Goal: Task Accomplishment & Management: Use online tool/utility

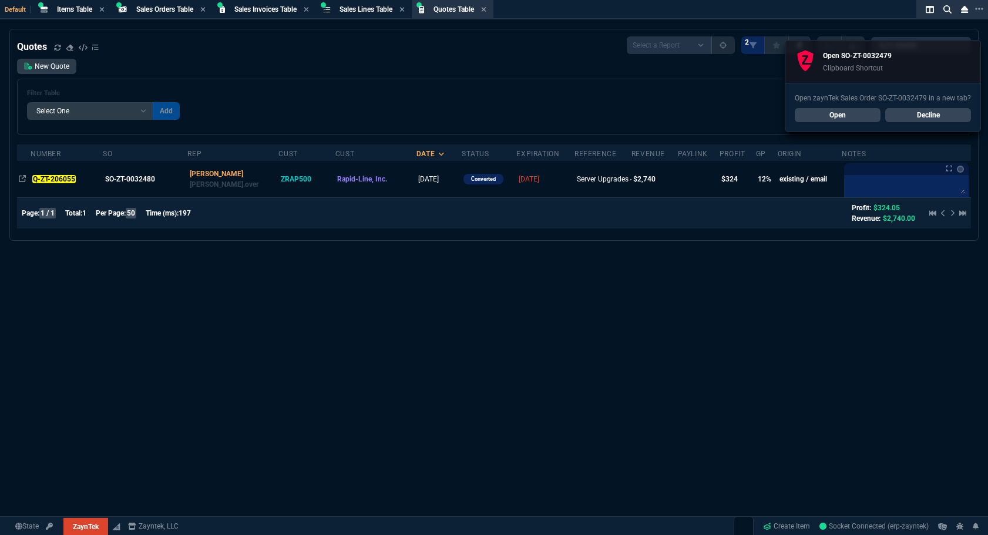
select select "4: SHAD"
select select
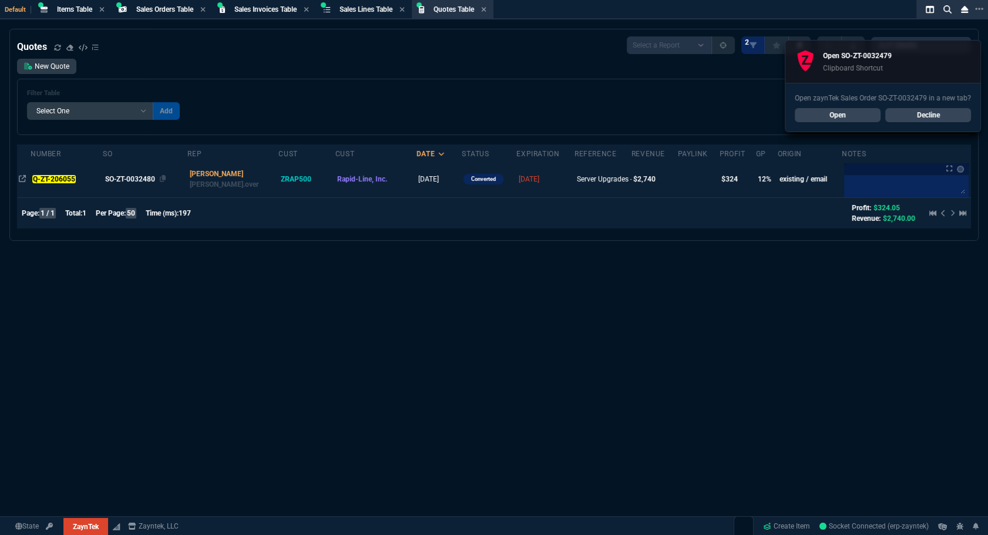
click at [136, 176] on div "SO-ZT-0032480" at bounding box center [144, 179] width 78 height 11
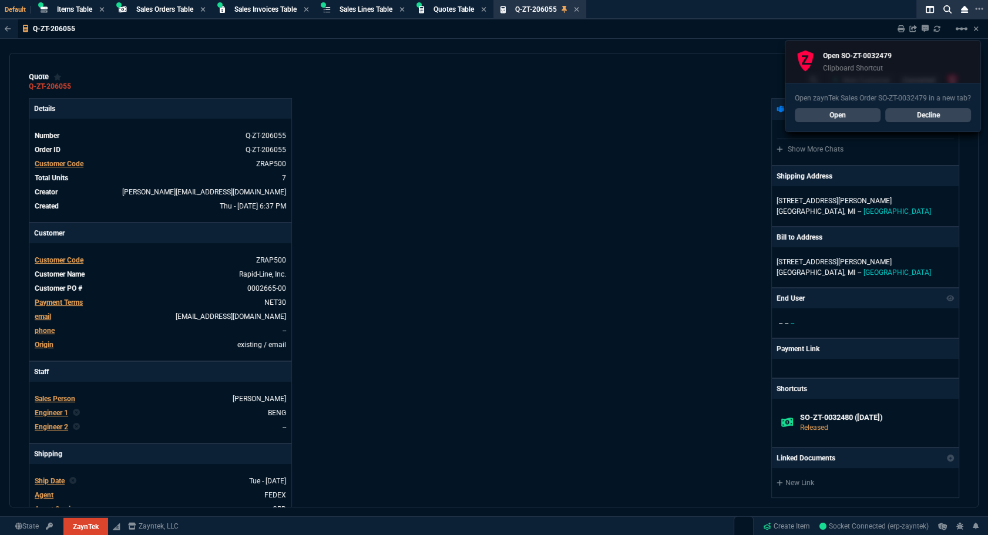
type input "69"
type input "100"
type input "406"
type input "41"
type input "120"
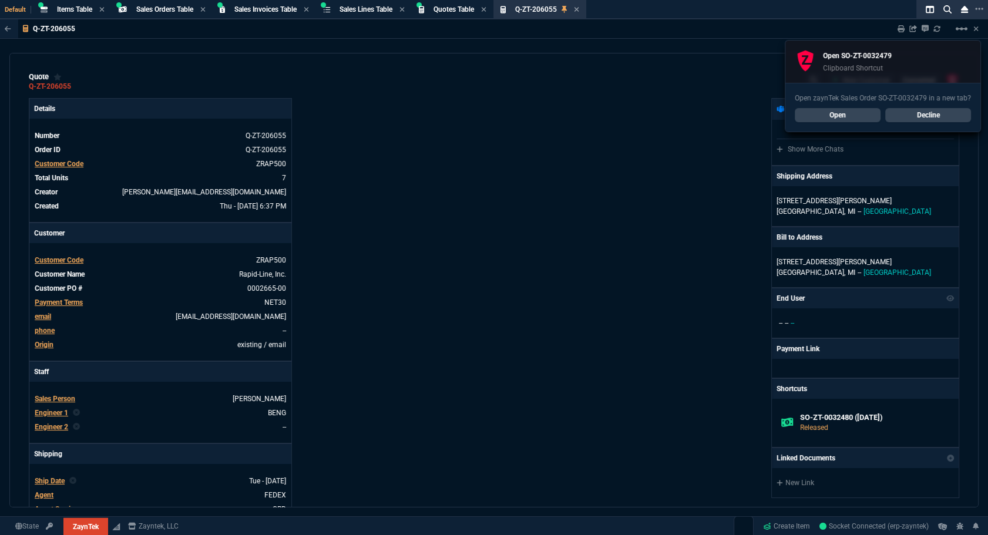
type input "966"
type input "10"
type input "384"
type input "10"
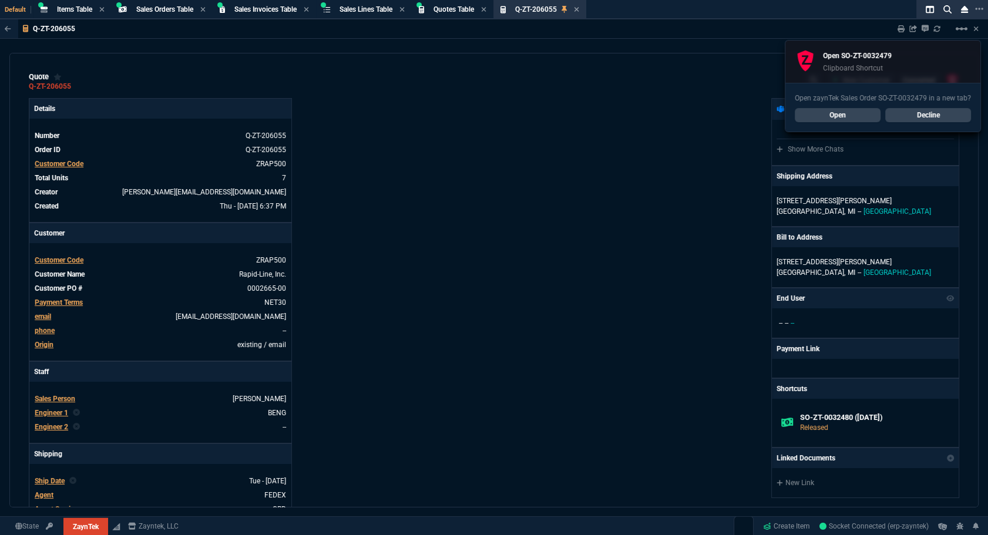
type input "55"
type input "1959"
type input "64"
type input "69"
type input "74"
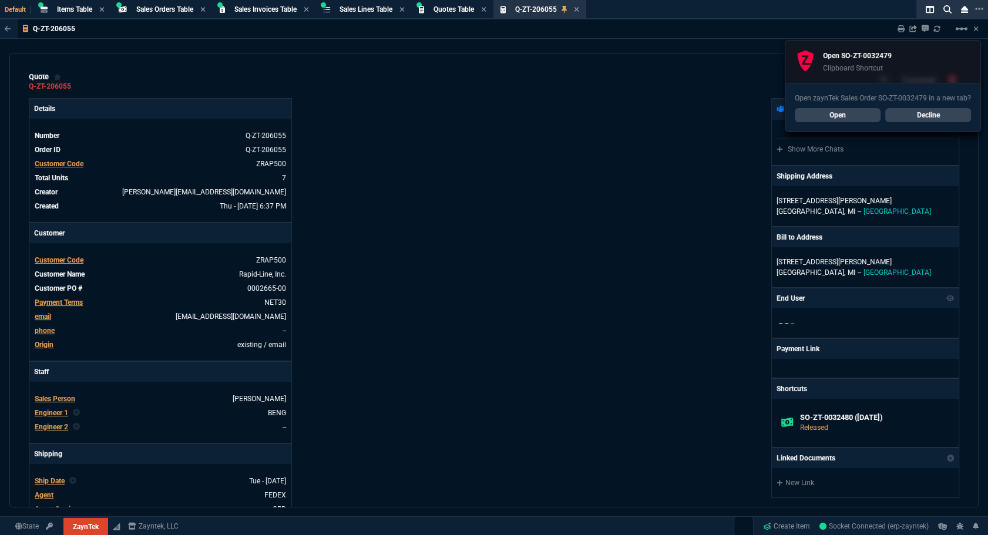
type input "72"
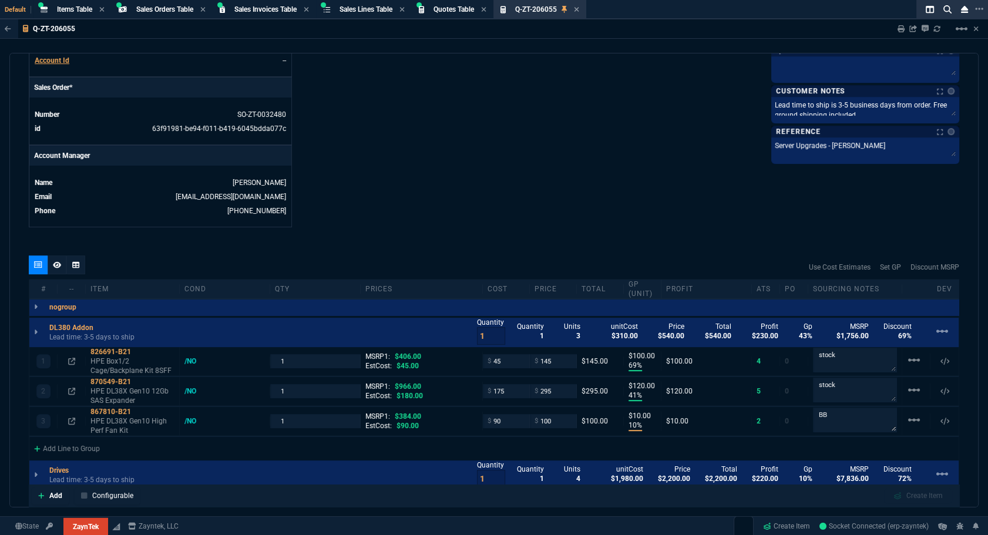
scroll to position [249, 0]
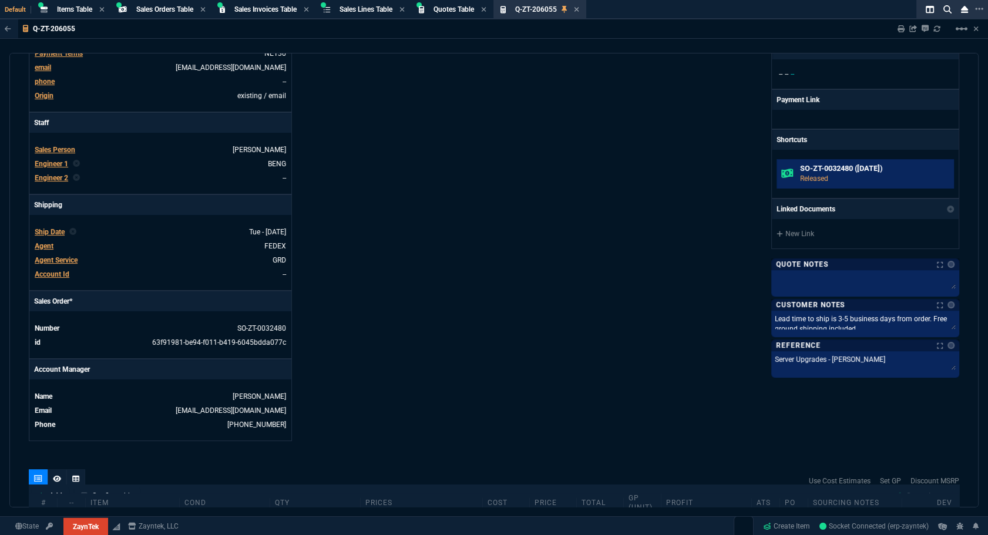
click at [801, 170] on h6 "SO-ZT-0032480 ([DATE])" at bounding box center [874, 168] width 149 height 9
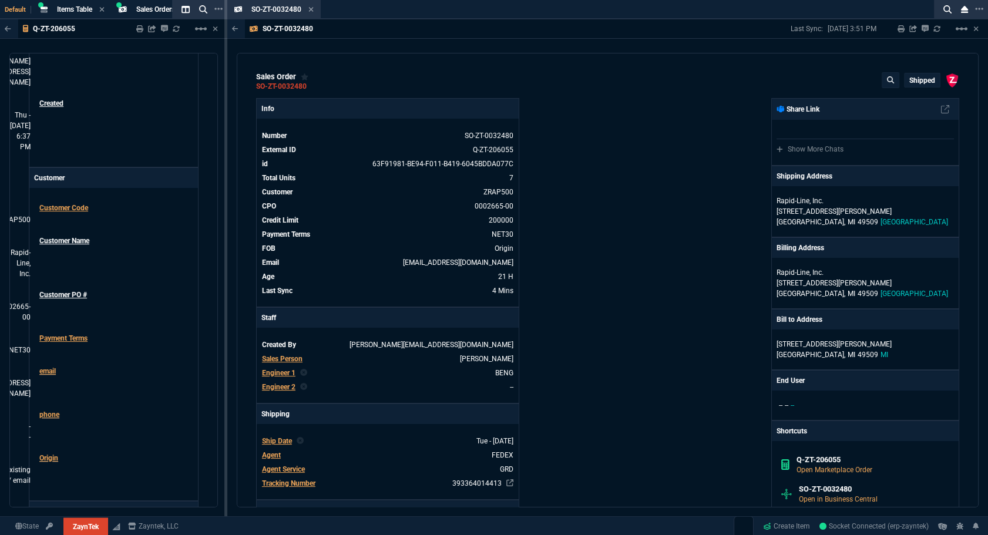
scroll to position [213, 0]
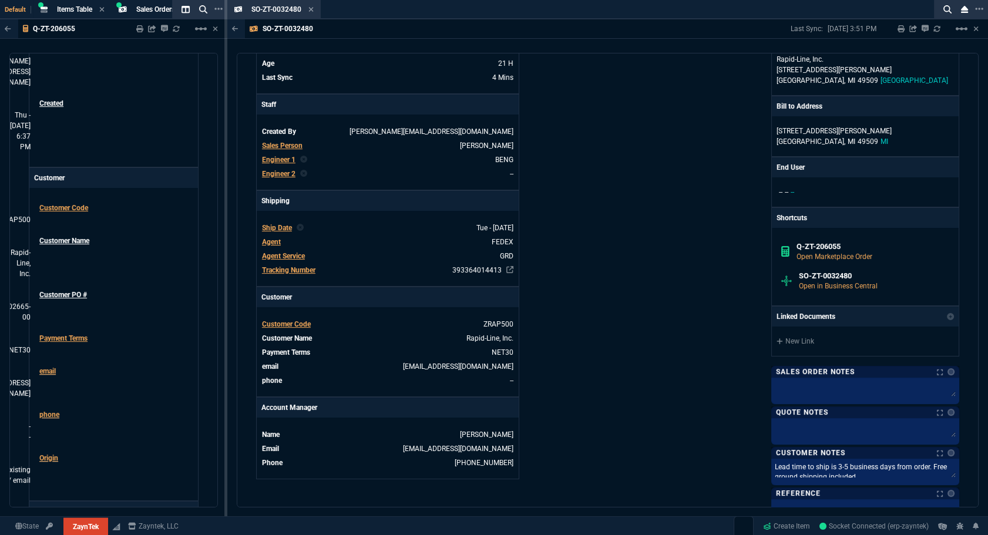
click at [600, 263] on div "Info Number SO-ZT-0032480 External ID Q-ZT-206055 id 63F91981-BE94-F011-B419-60…" at bounding box center [432, 204] width 352 height 639
click at [313, 11] on icon at bounding box center [311, 9] width 5 height 5
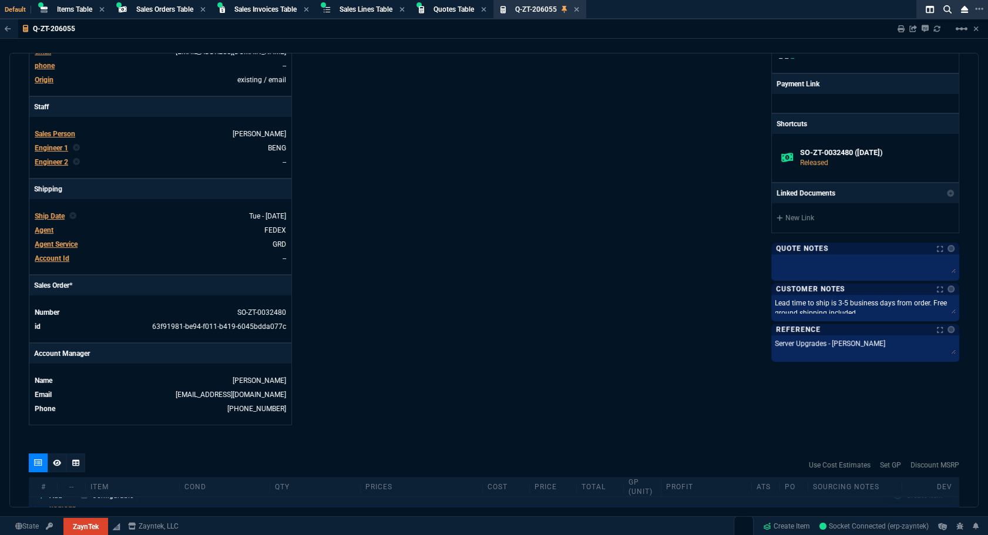
scroll to position [249, 0]
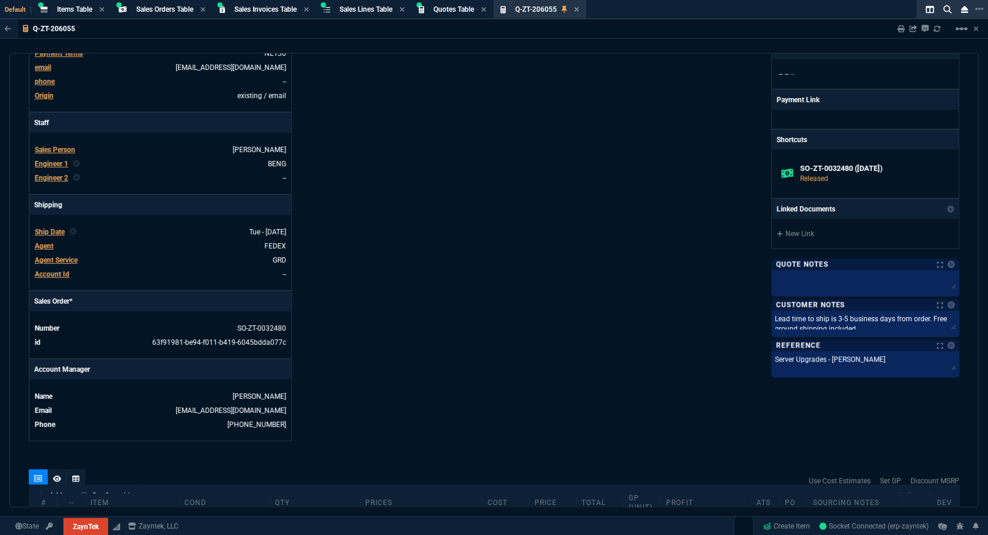
click at [494, 191] on div "ZaynTek, LLC [STREET_ADDRESS] Share Link Show More Chats Shipping Address [STRE…" at bounding box center [726, 145] width 465 height 592
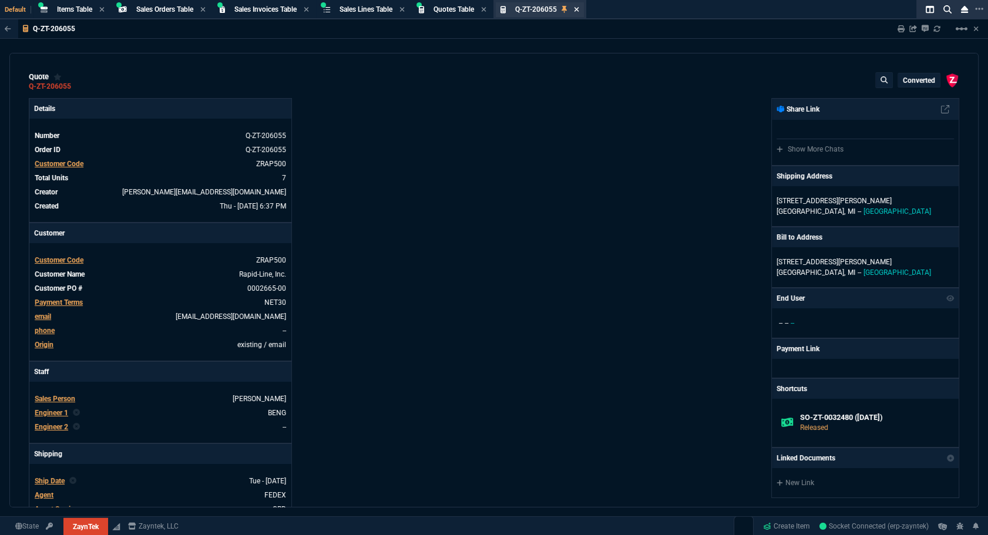
click at [579, 8] on icon at bounding box center [576, 9] width 5 height 5
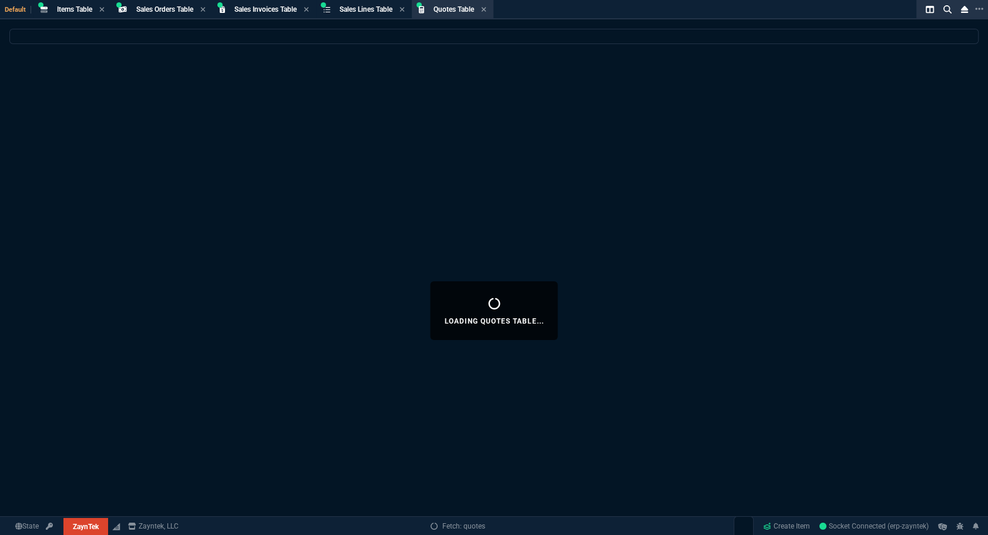
select select
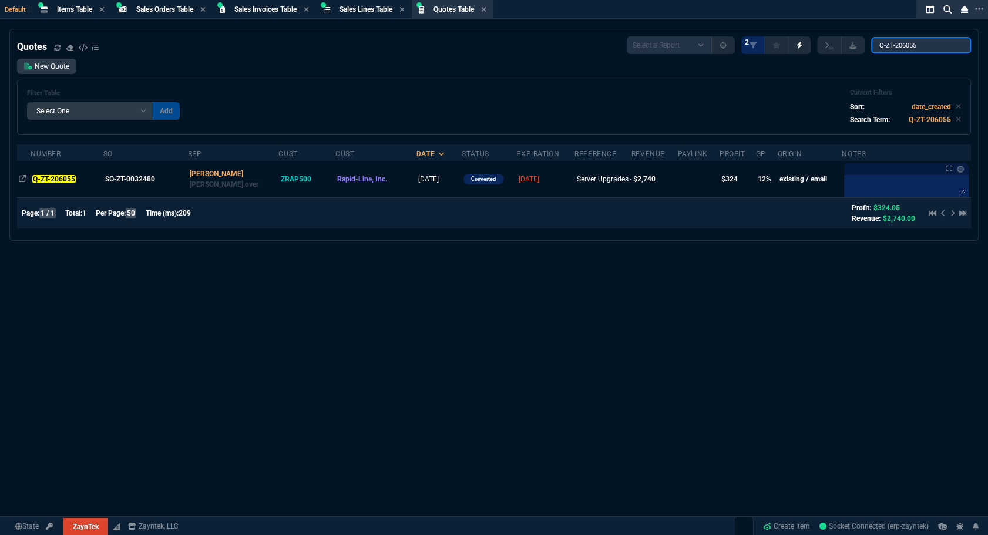
click at [900, 46] on input "Q-ZT-206055" at bounding box center [921, 45] width 100 height 16
paste input "206*"
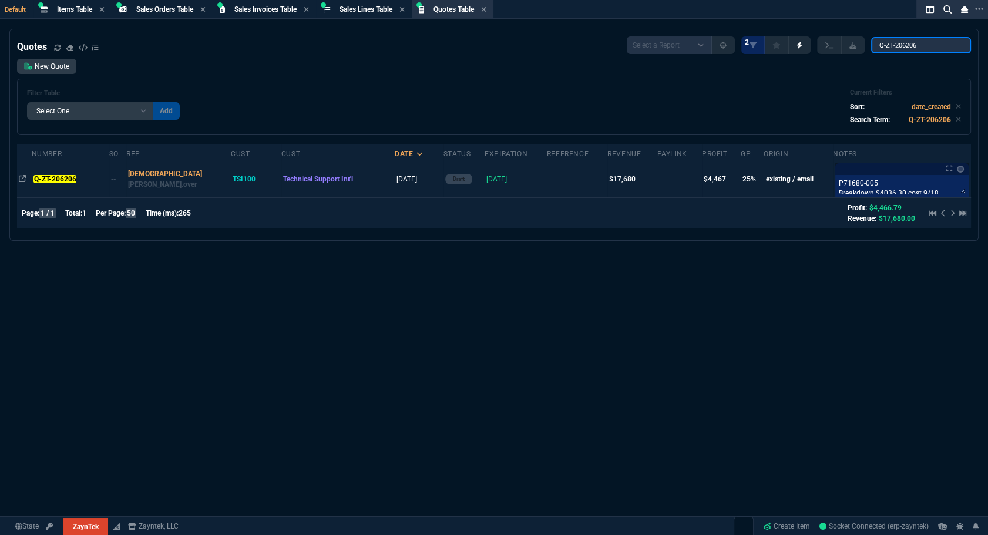
type input "Q-ZT-206206"
click at [47, 172] on td "Q-ZT-206206" at bounding box center [71, 179] width 78 height 36
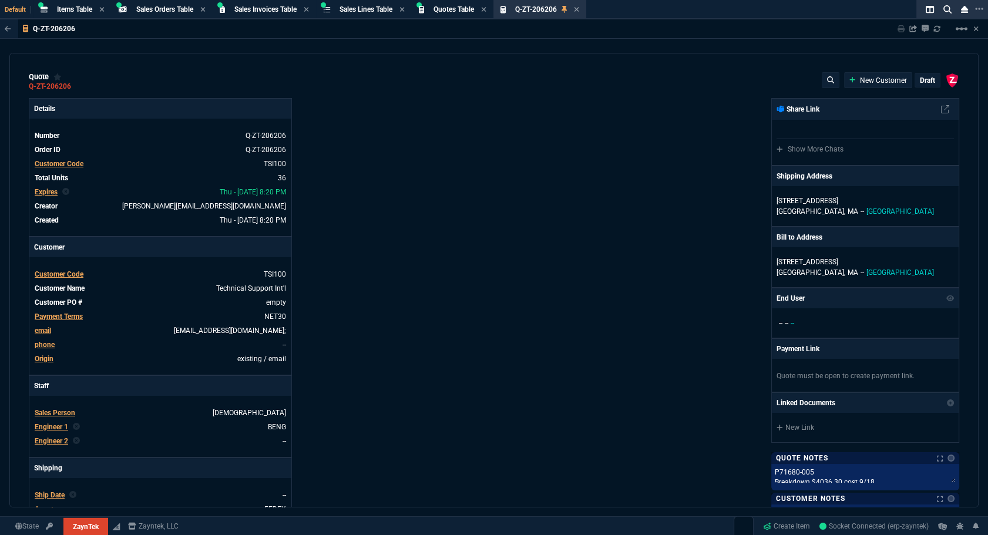
type input "26"
type input "695"
type input "20"
type input "195"
type input "32"
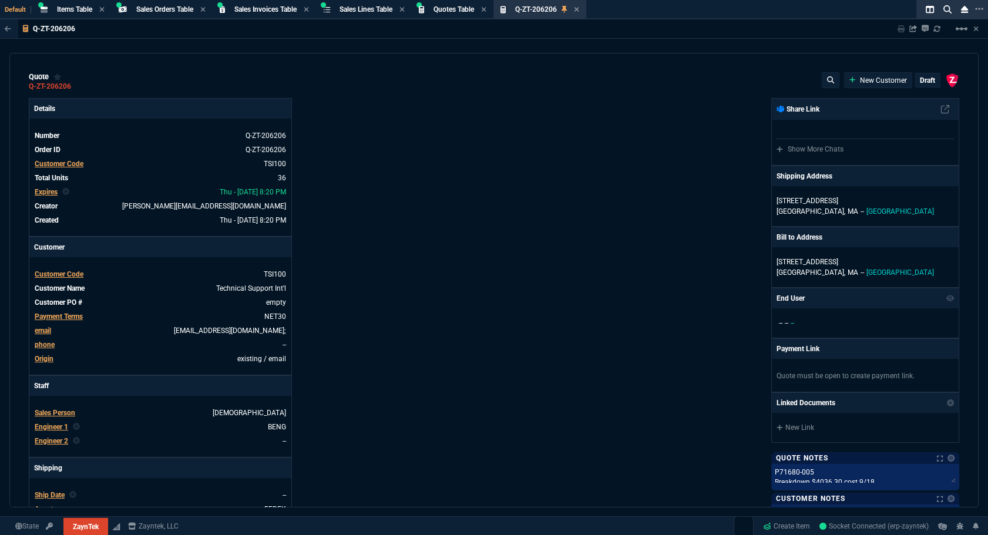
type input "30"
type input "53"
type input "260"
type input "2"
type input "5"
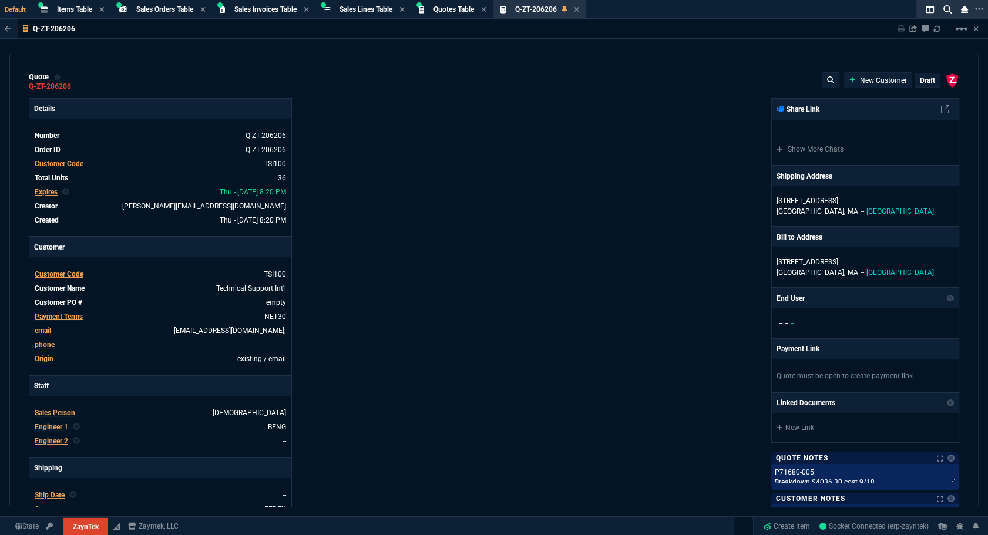
type input "91"
type input "100"
type input "0"
type input "29"
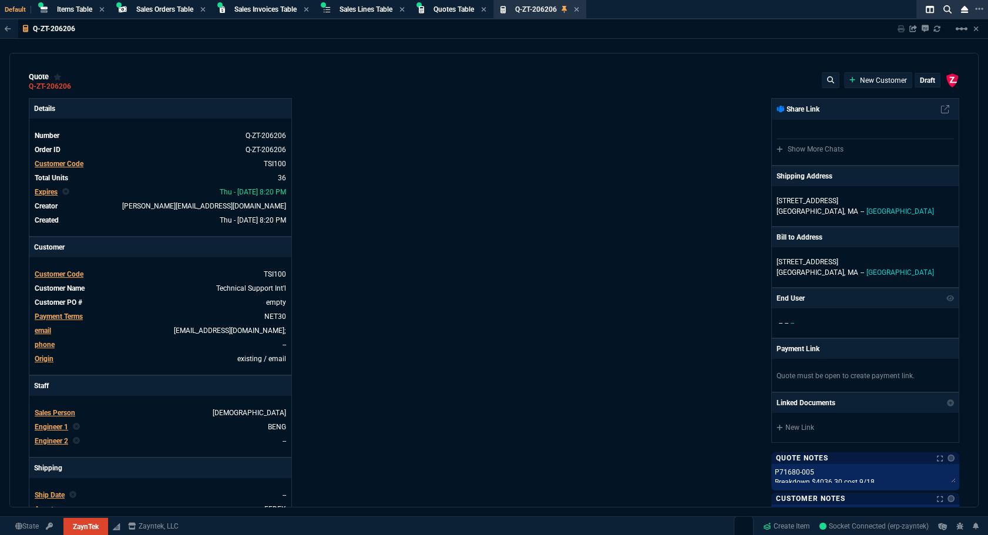
type input "200"
type input "18"
type input "35"
type input "22"
type input "130"
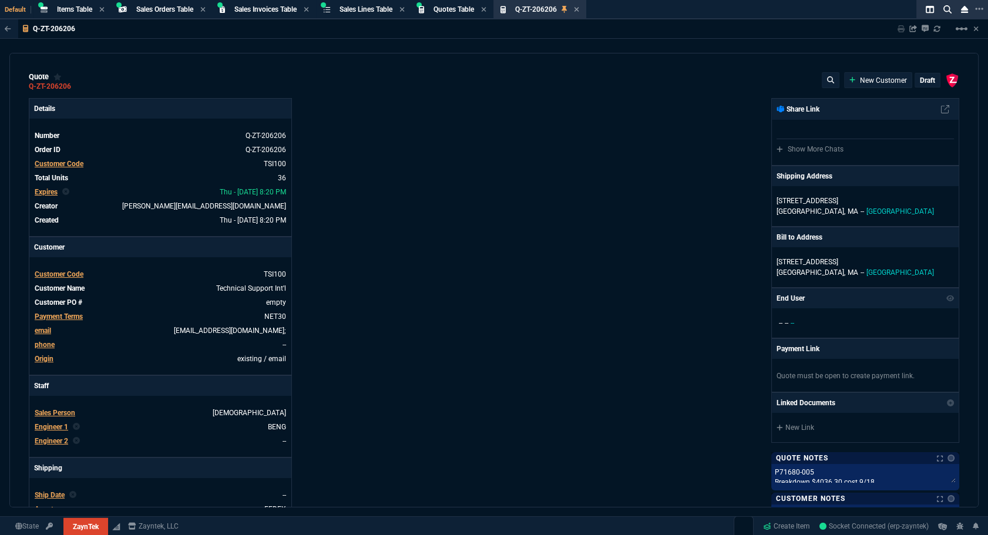
type input "70"
type input "157"
type input "0"
type input "4"
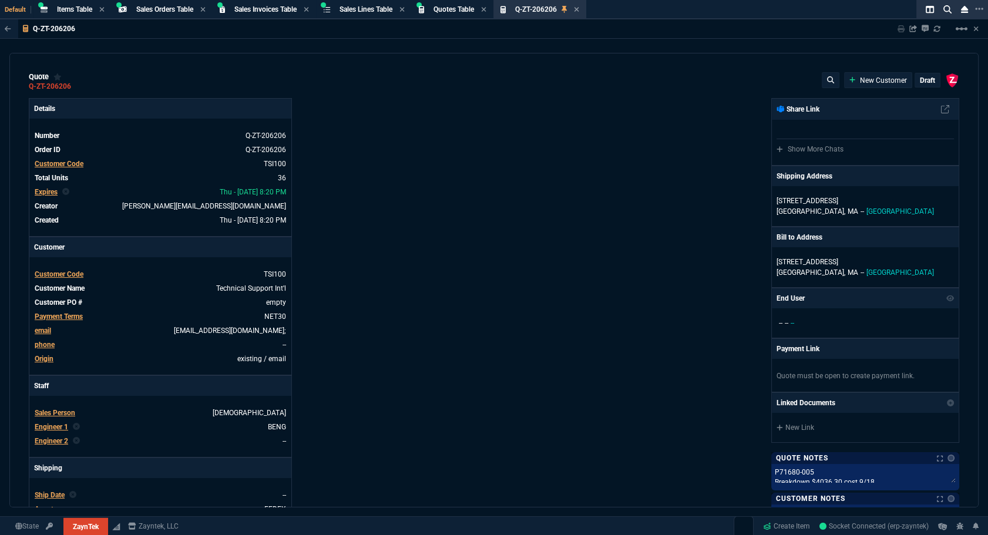
type input "3"
type input "68"
type input "85"
type input "80"
type input "4"
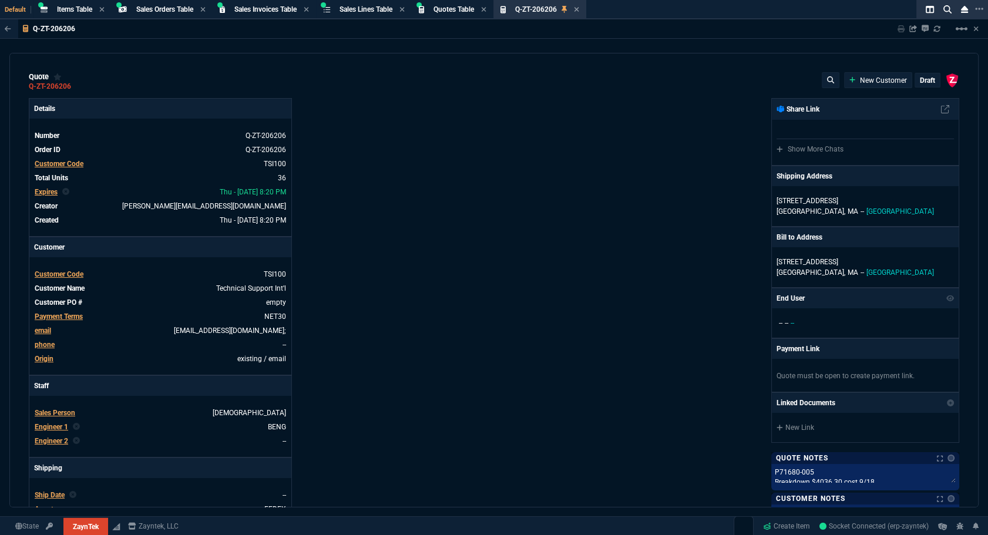
type input "23"
type input "15"
type input "87"
type input "65"
type input "43"
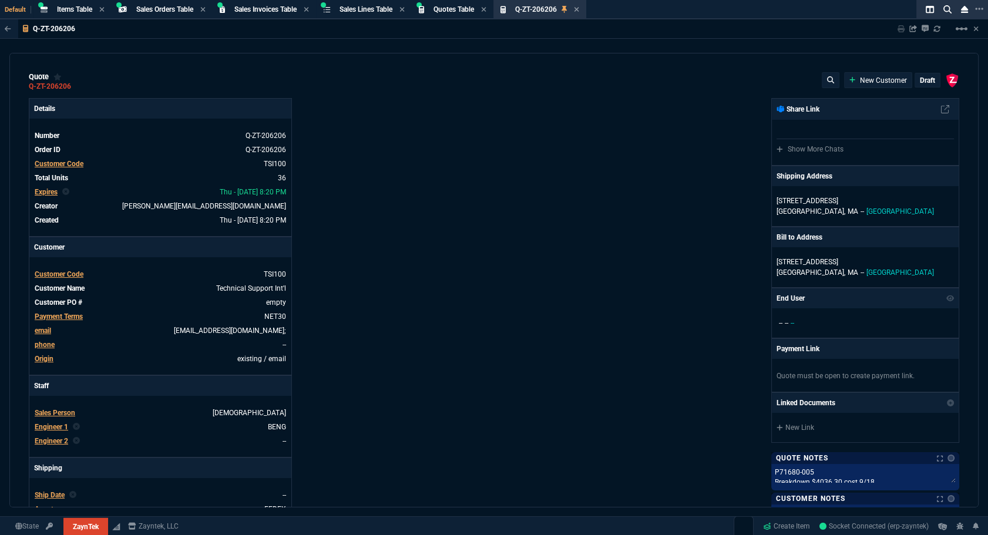
type input "75"
type input "0"
type input "12"
type input "413"
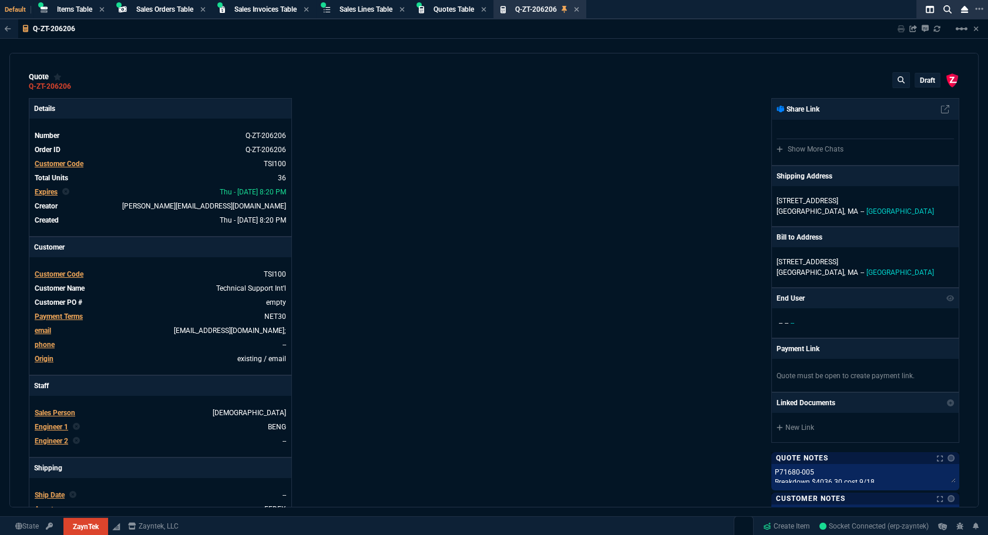
type input "59"
type input "29"
type input "80"
type input "53"
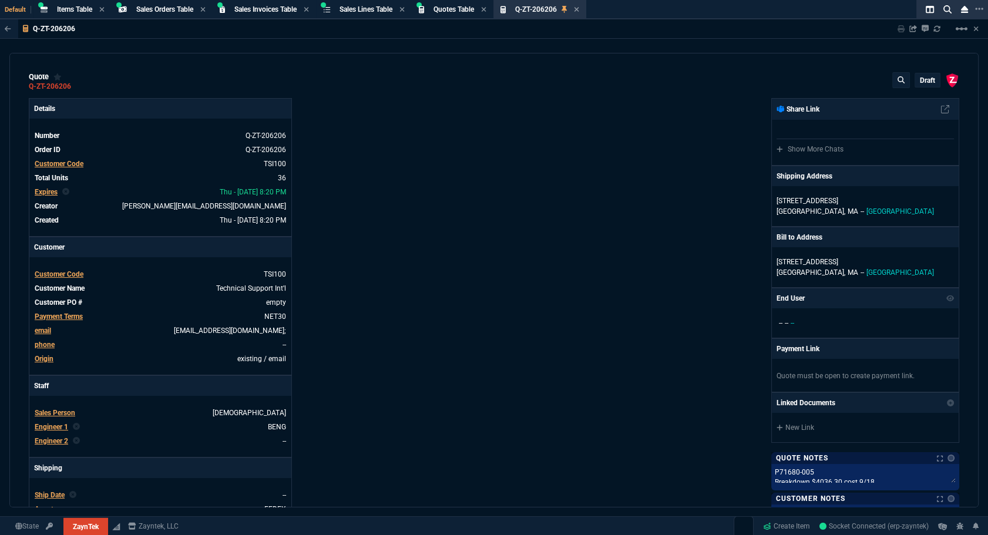
type input "46"
type input "47"
type input "73"
type input "74"
type input "78"
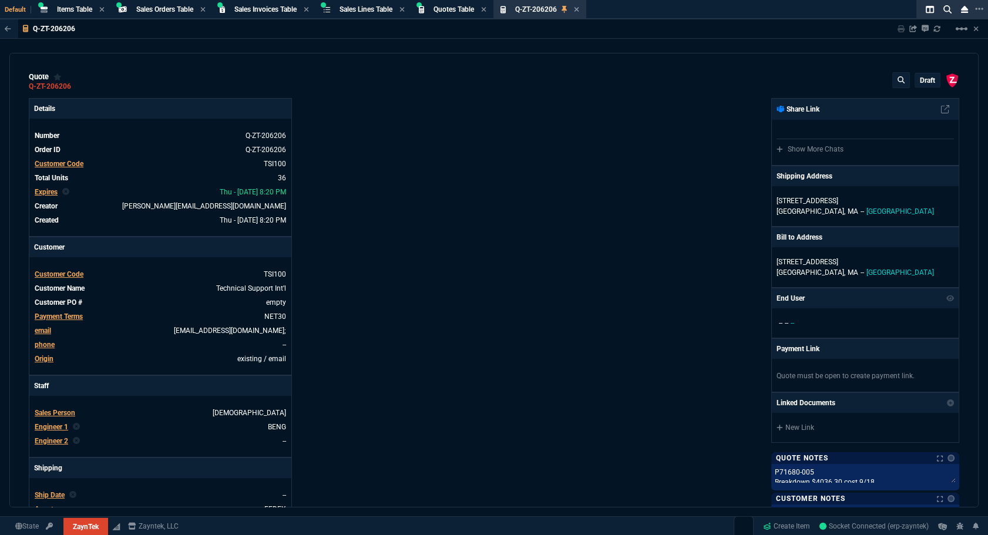
type input "54"
type input "50"
type input "43"
type input "76"
type input "55"
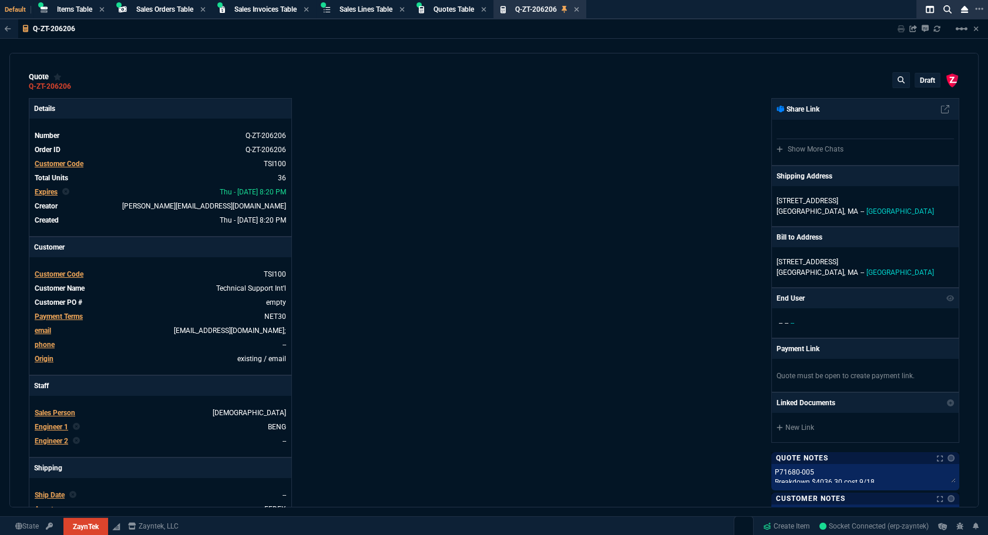
type input "26"
type input "54"
type input "56"
type input "51"
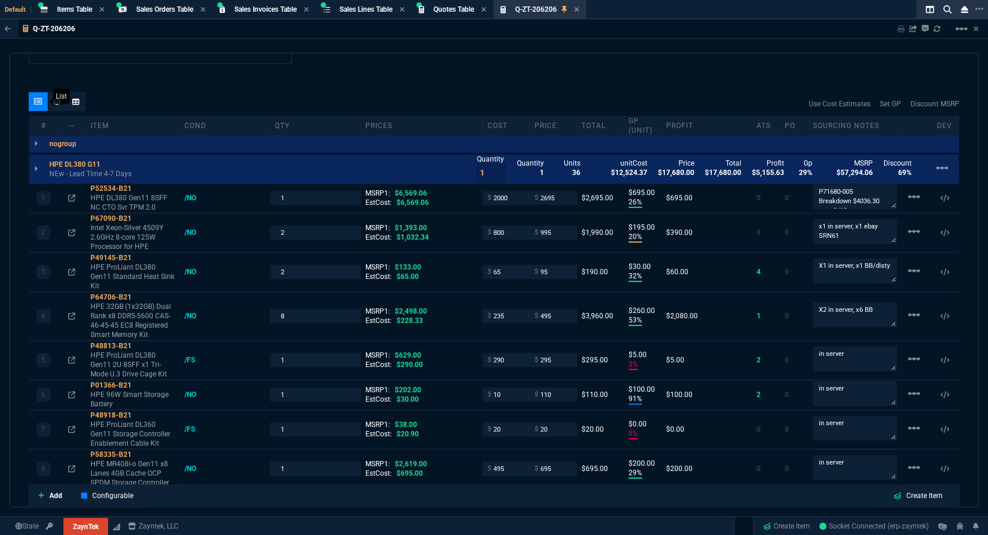
scroll to position [640, 0]
click at [54, 101] on icon at bounding box center [57, 101] width 8 height 6
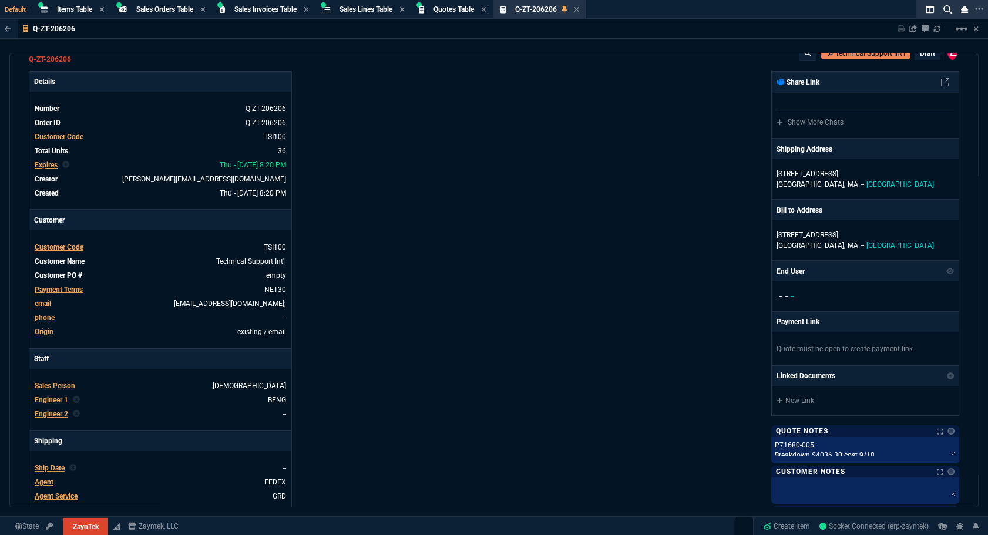
scroll to position [0, 0]
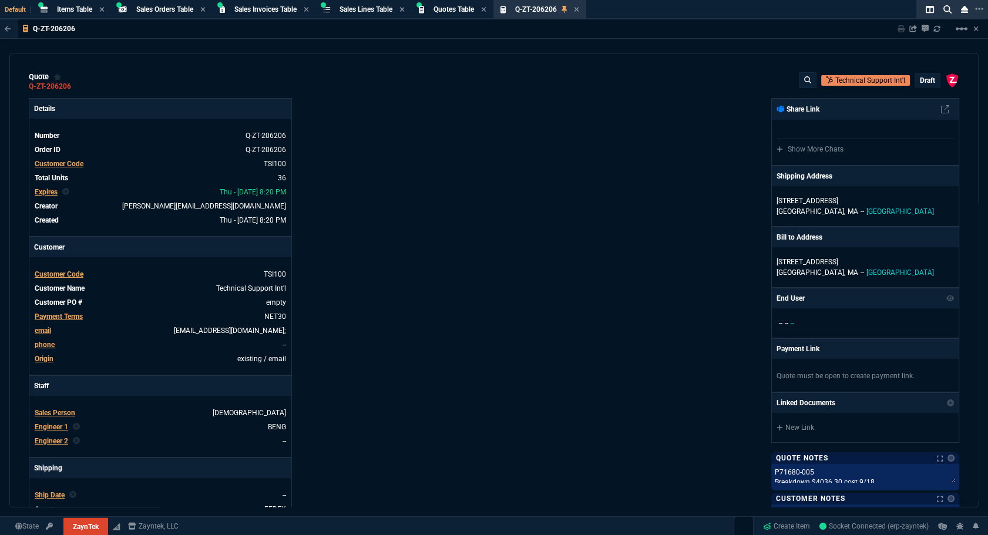
click at [929, 82] on p "draft" at bounding box center [927, 80] width 15 height 9
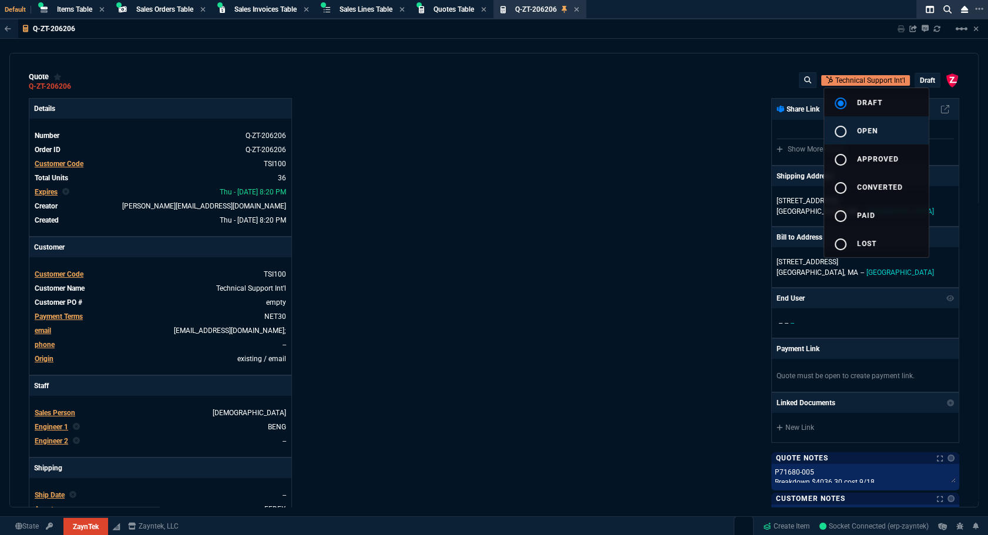
click at [882, 132] on button "radio_button_unchecked open" at bounding box center [876, 130] width 105 height 28
click at [654, 130] on div at bounding box center [494, 267] width 988 height 535
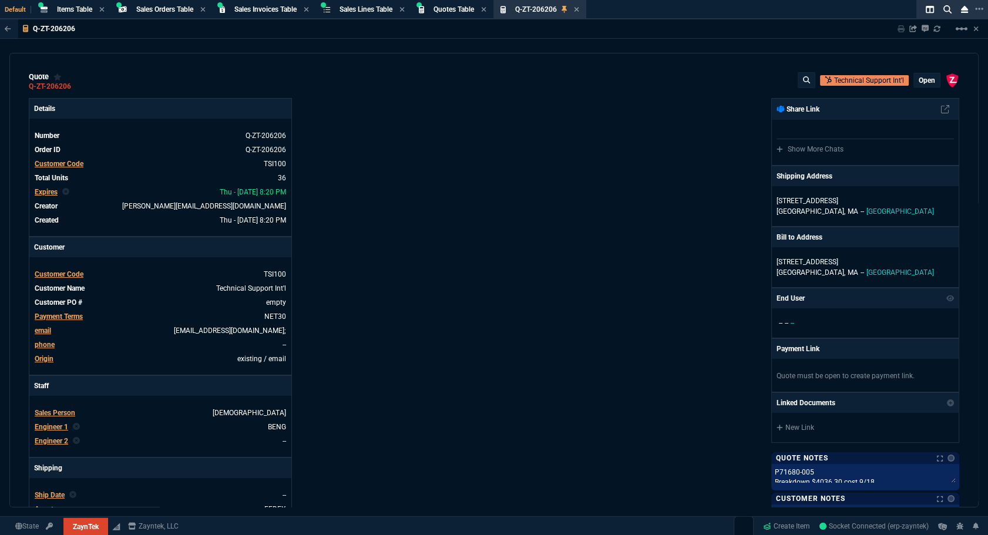
click at [901, 32] on nx-fornida-erp-document "Q-ZT-206206 Sharing Q-ZT-206206 Link Dev Link Share on Teams linear_scale quote…" at bounding box center [494, 291] width 988 height 545
click at [900, 29] on icon at bounding box center [901, 28] width 7 height 7
type input "26"
type input "695"
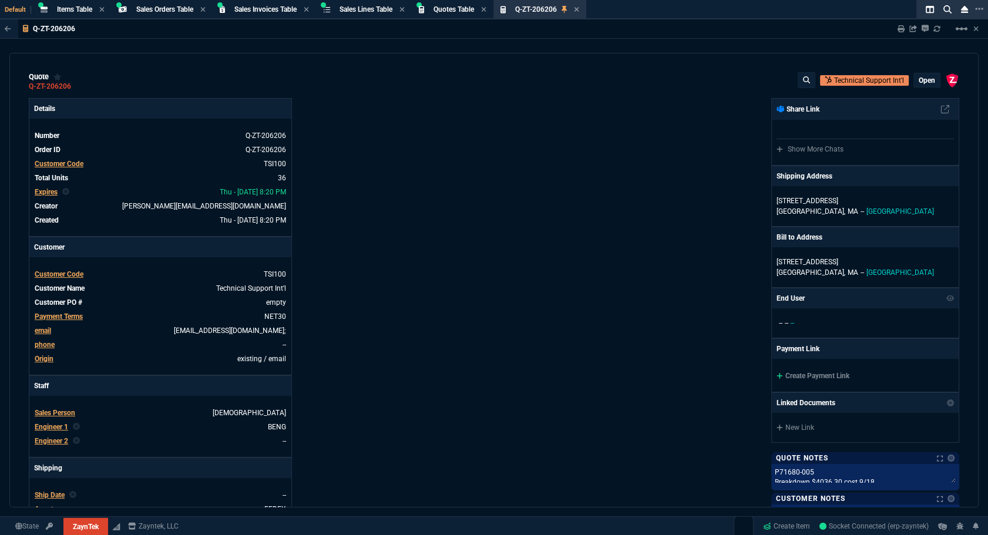
type input "20"
type input "195"
type input "32"
type input "30"
type input "53"
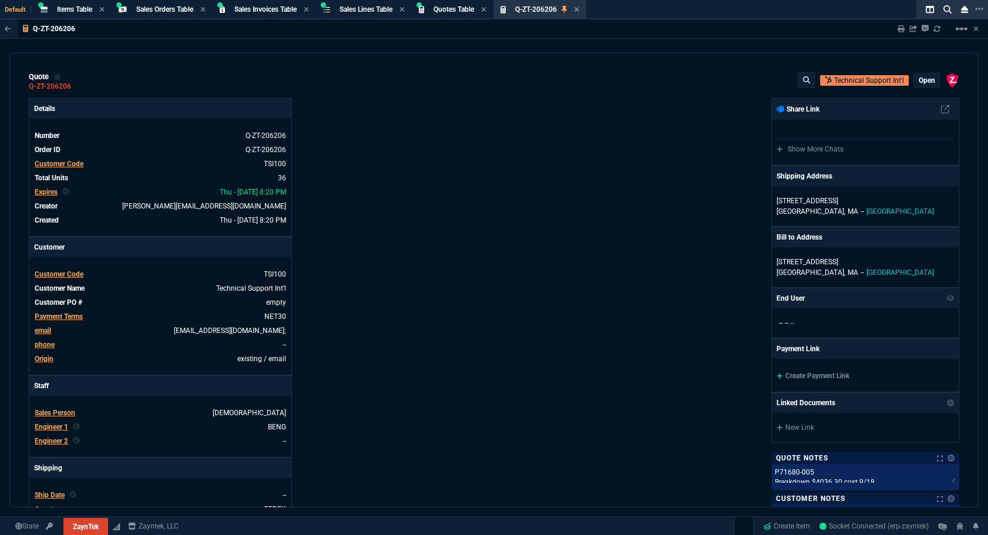
type input "260"
type input "2"
type input "5"
type input "91"
type input "100"
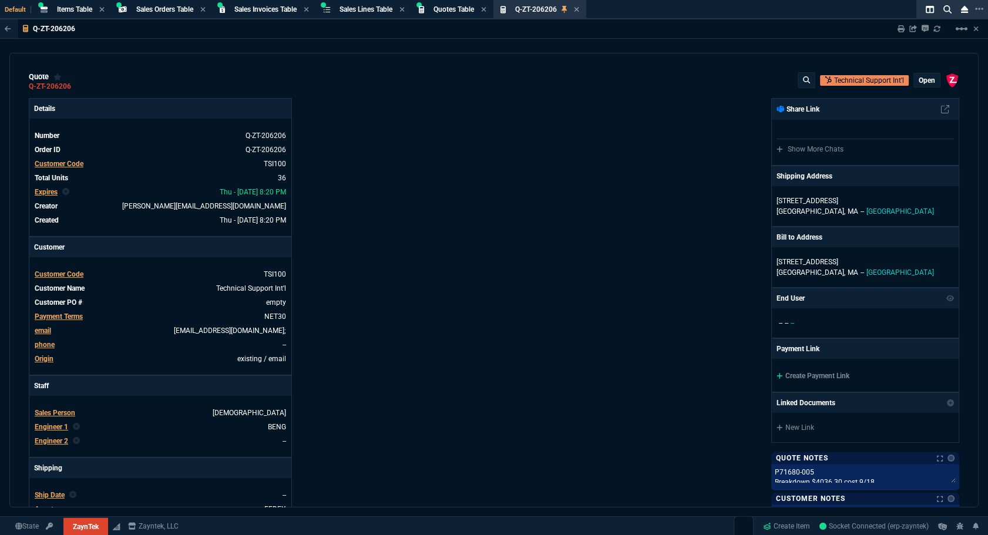
type input "0"
type input "29"
type input "200"
type input "18"
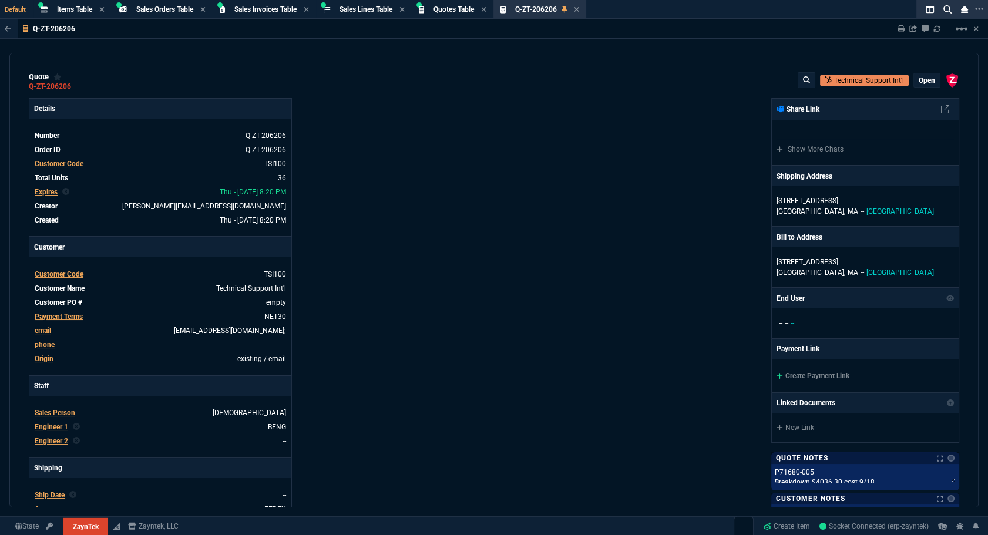
type input "35"
type input "22"
type input "130"
type input "70"
type input "157"
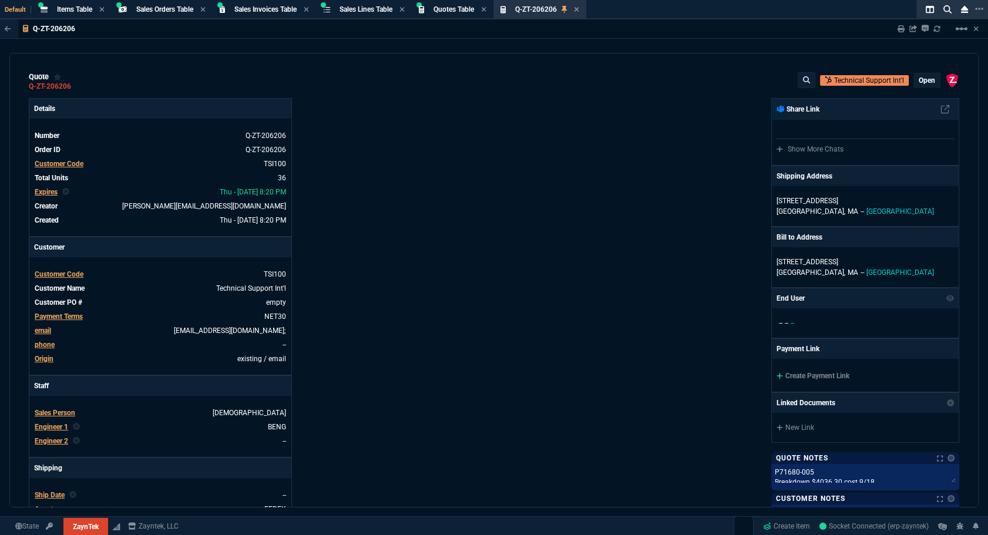
type input "0"
type input "4"
type input "3"
type input "68"
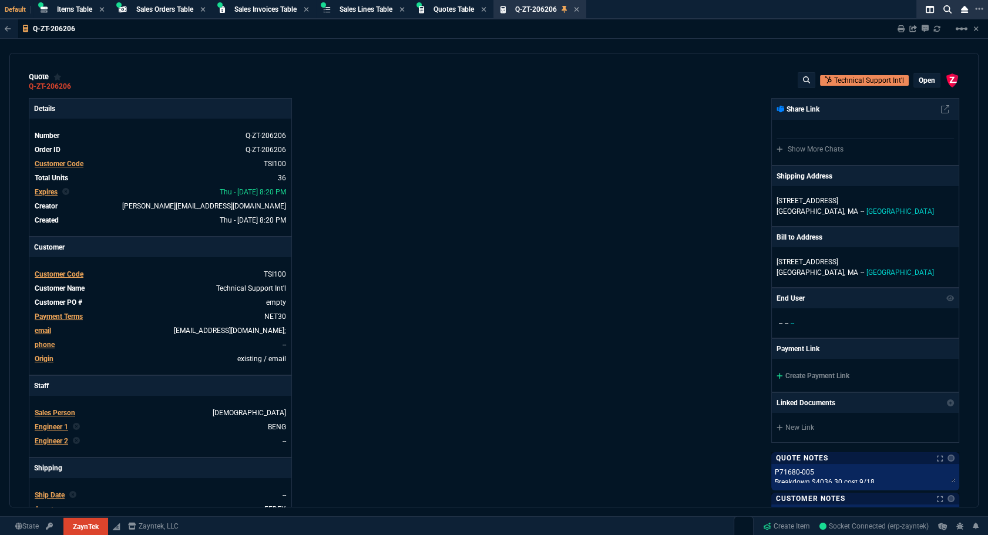
type input "85"
type input "80"
type input "4"
type input "23"
type input "15"
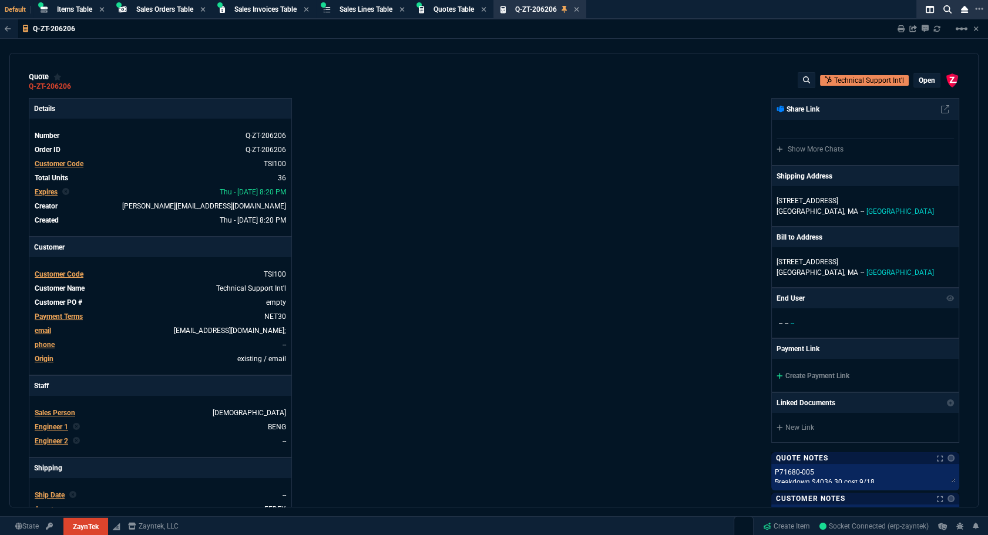
type input "87"
type input "65"
type input "43"
type input "75"
type input "0"
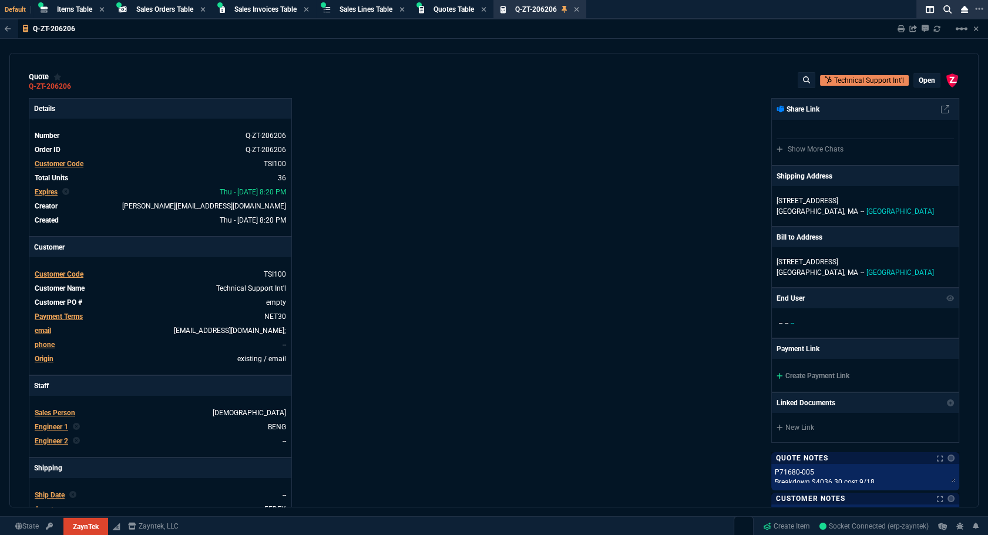
type input "0"
type input "12"
type input "413"
type input "59"
type input "29"
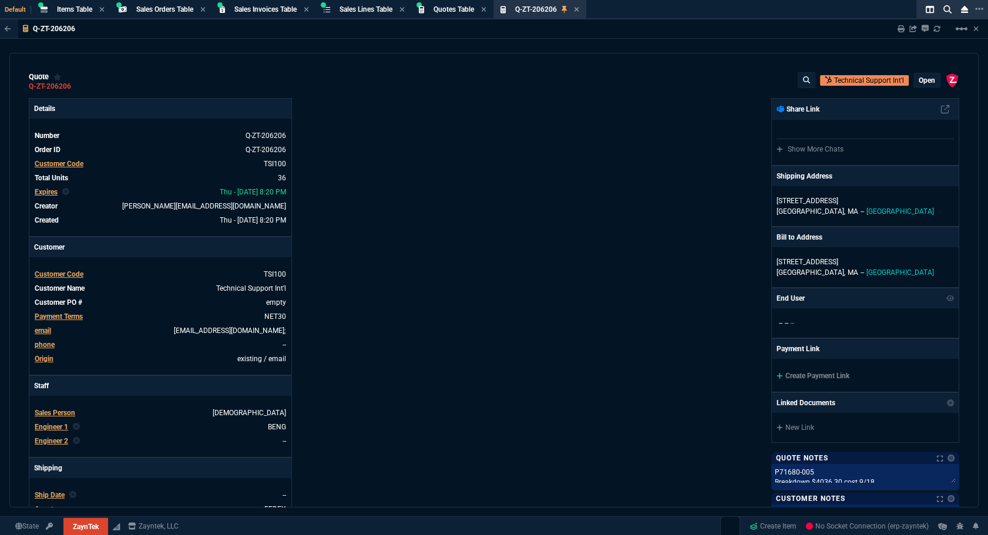
type input "29"
type input "80"
type input "53"
type input "46"
type input "47"
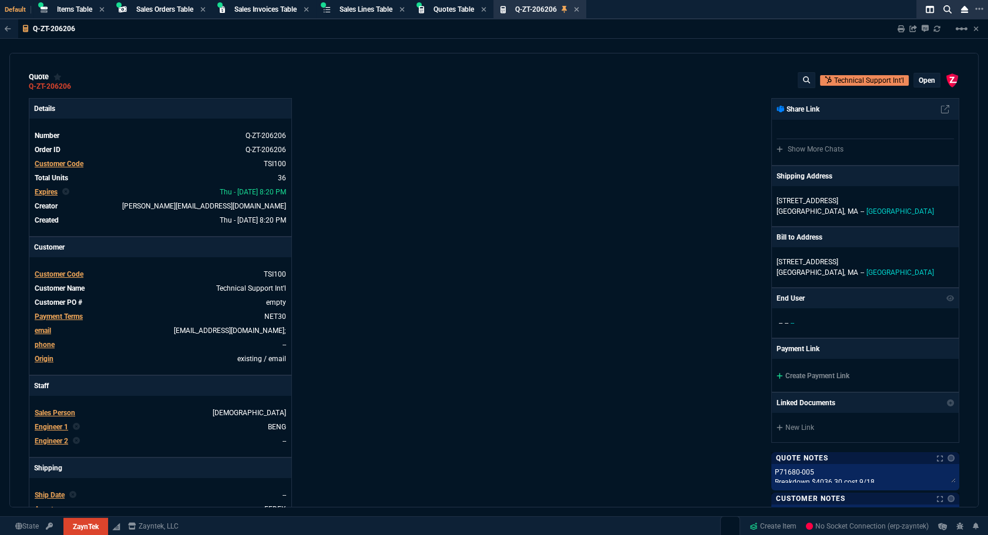
type input "73"
type input "74"
type input "78"
type input "54"
type input "50"
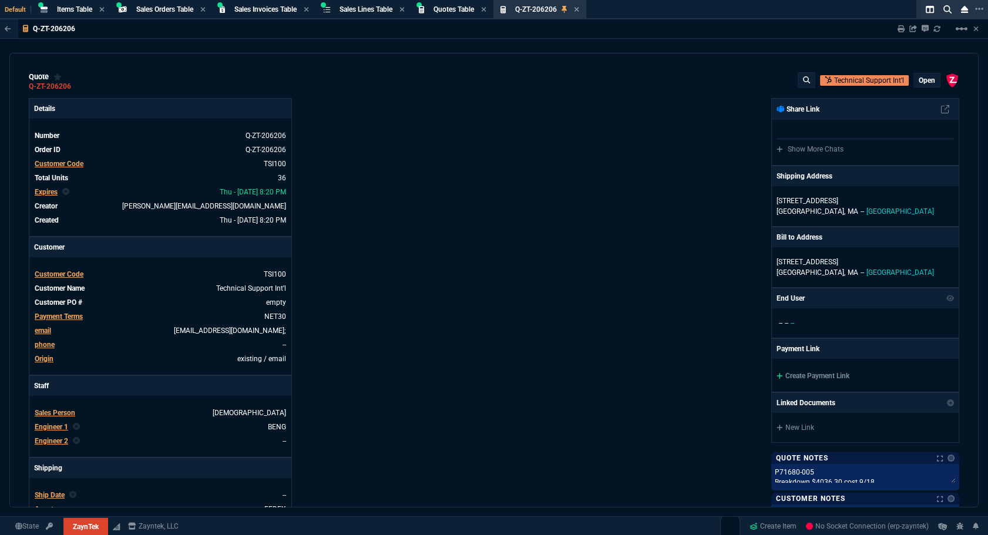
type input "43"
type input "76"
type input "55"
type input "26"
type input "54"
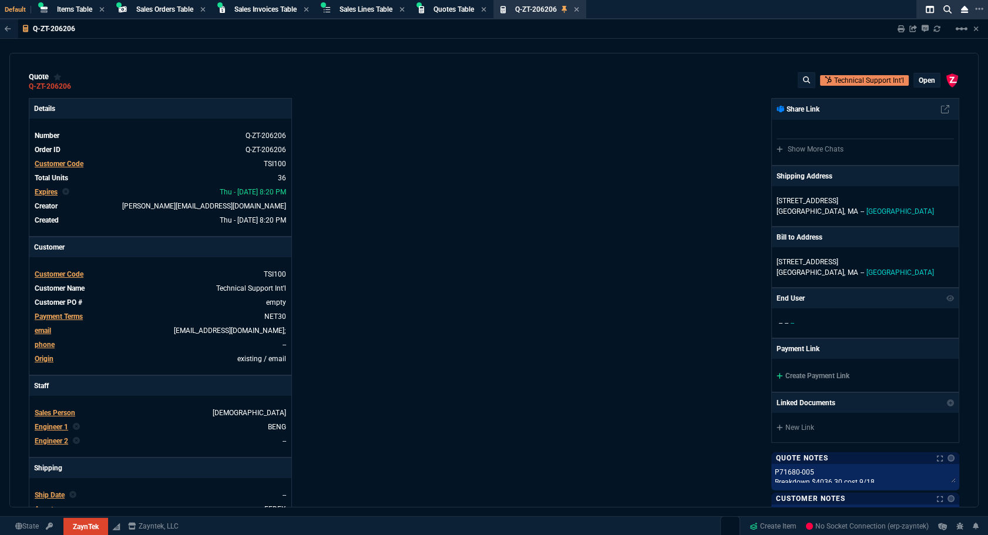
type input "56"
type input "51"
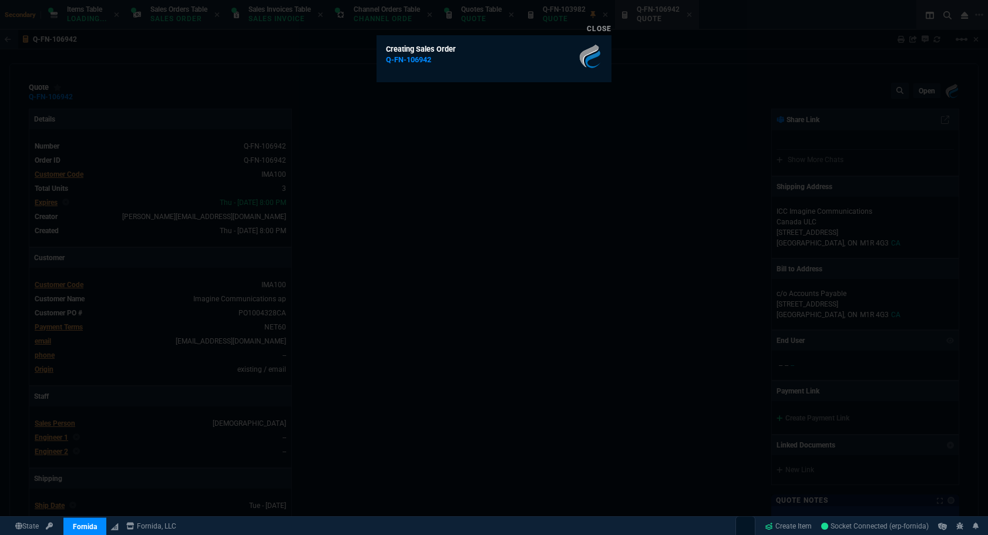
select select "4: SHAD"
click at [599, 31] on link "Close" at bounding box center [599, 29] width 25 height 8
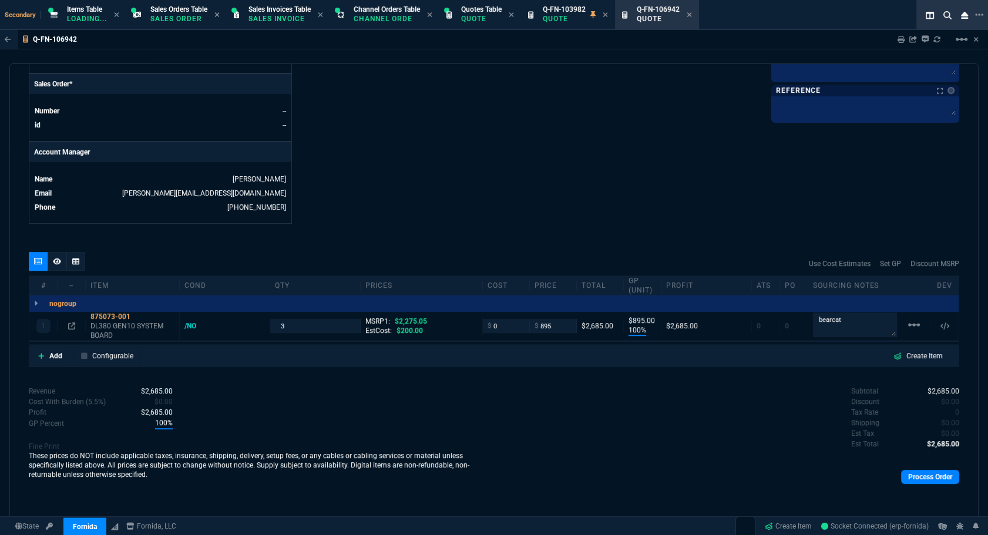
scroll to position [118, 0]
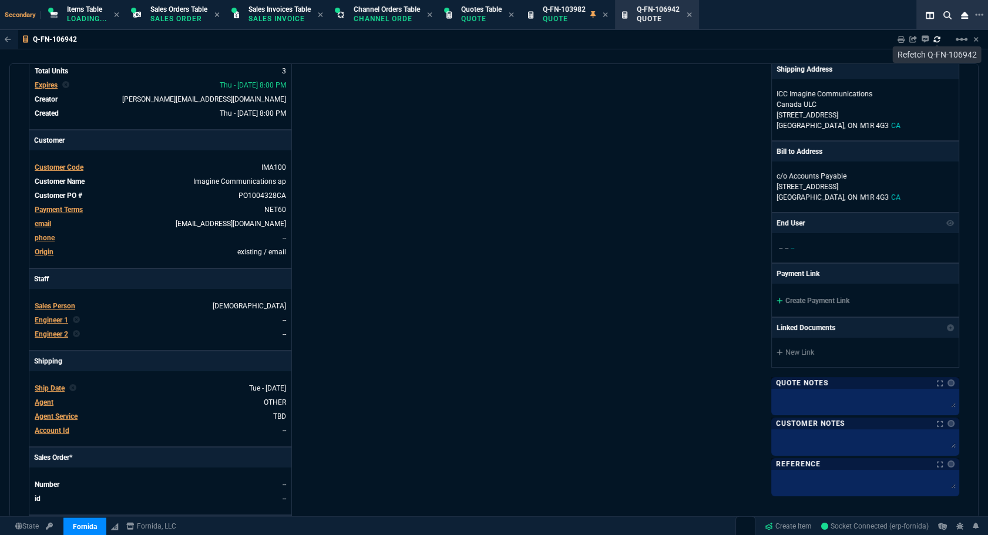
click at [935, 42] on icon at bounding box center [937, 39] width 7 height 7
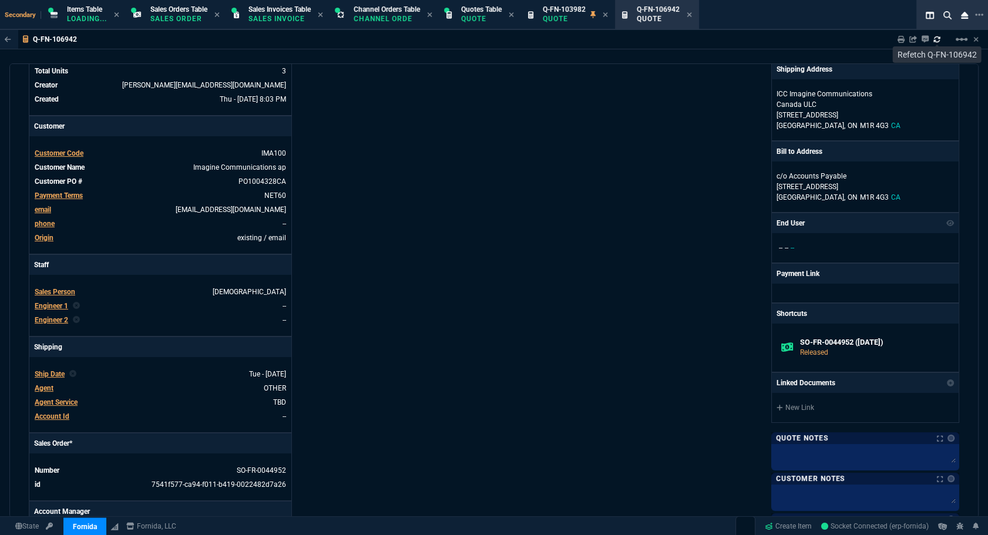
type input "100"
type input "895"
type input "2275.05"
type input "61"
click at [598, 16] on icon at bounding box center [595, 14] width 5 height 7
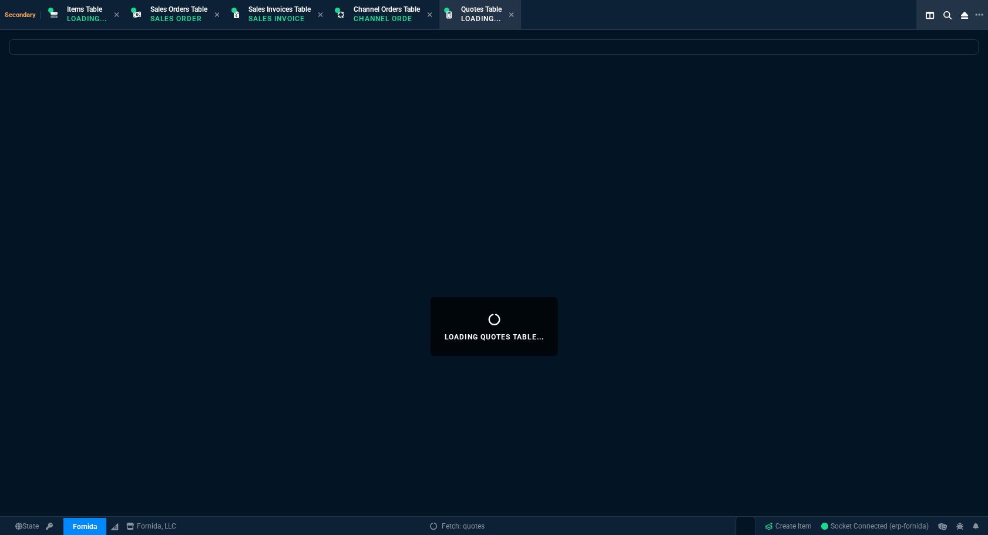
select select
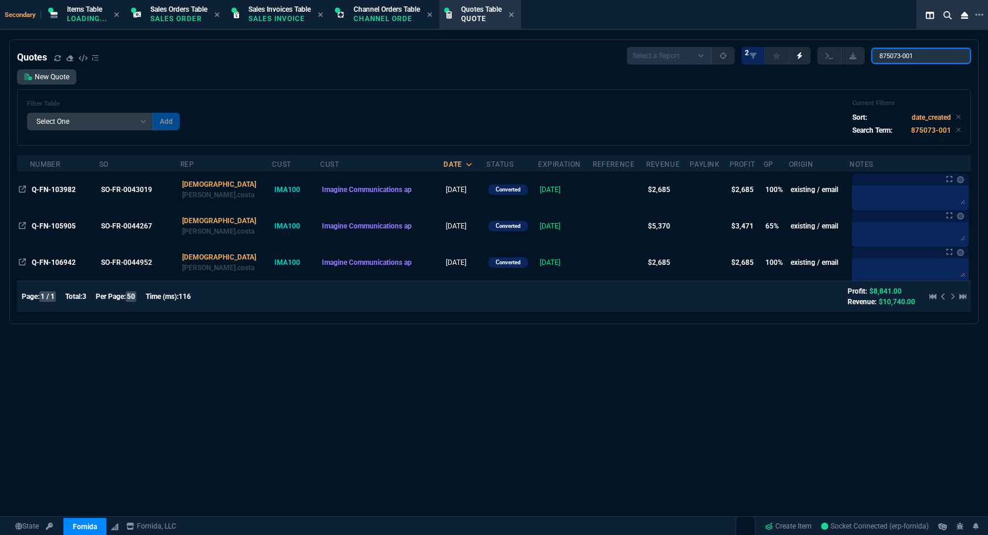
click at [954, 56] on input "875073-001" at bounding box center [921, 56] width 100 height 16
click at [174, 11] on span "Sales Orders Table" at bounding box center [178, 9] width 57 height 8
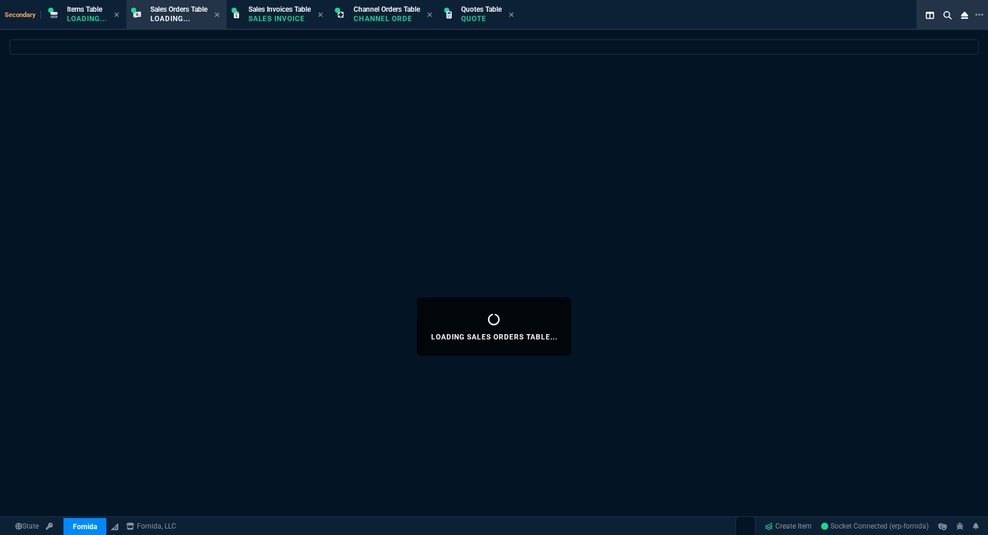
select select
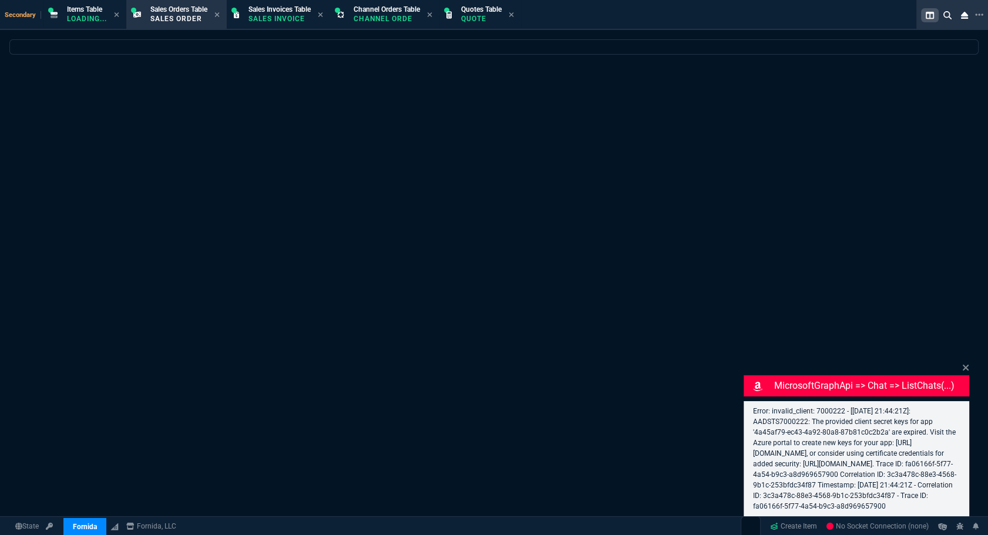
select select "4: SHAD"
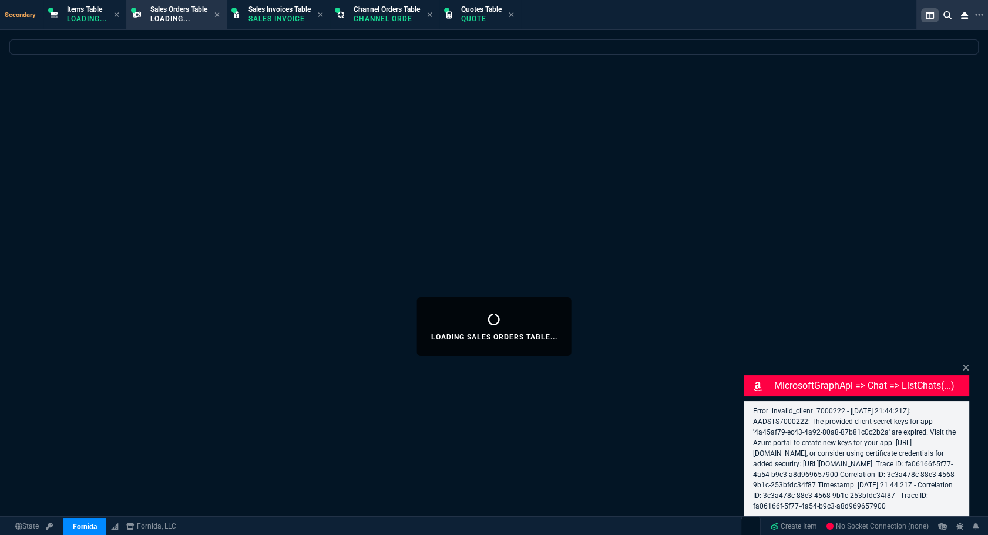
select select
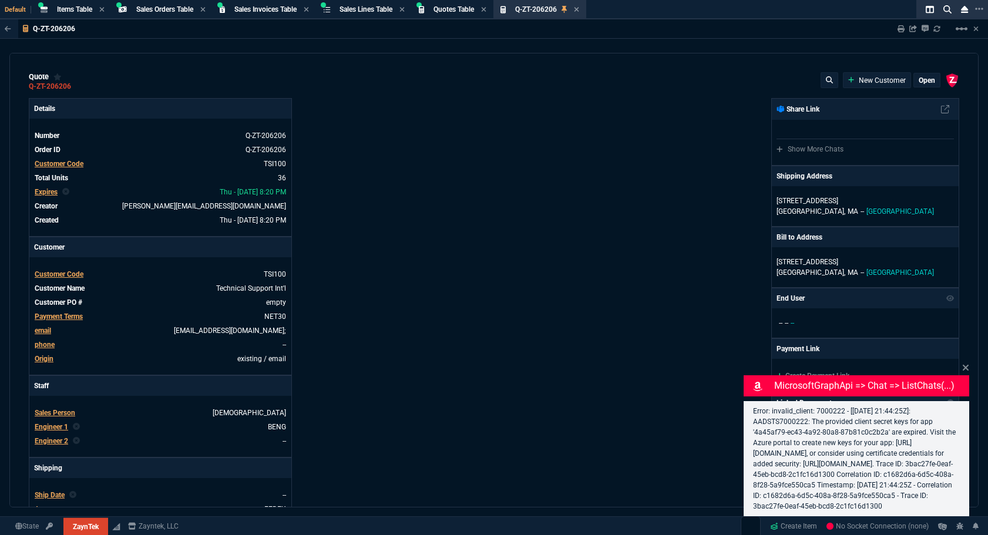
type input "26"
type input "695"
type input "20"
type input "195"
type input "32"
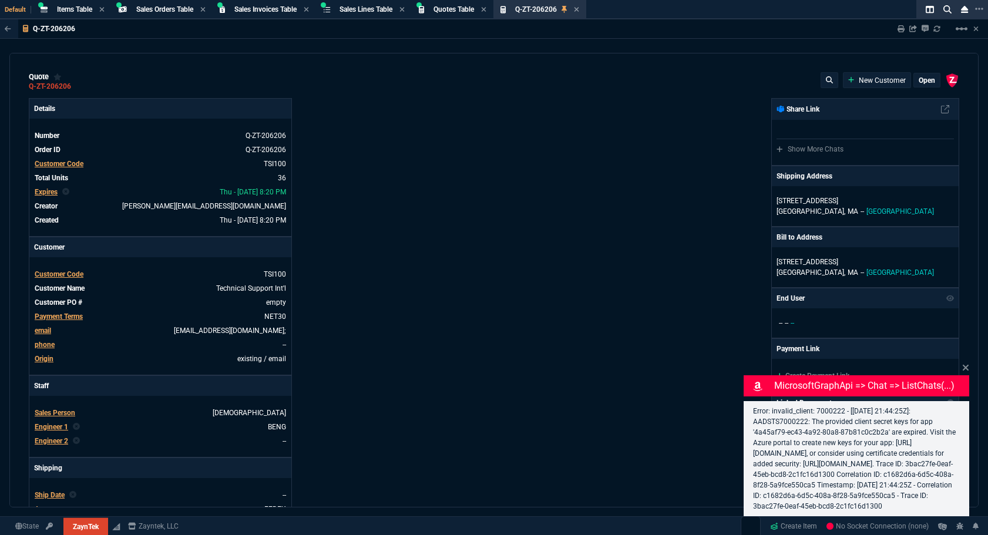
type input "30"
type input "53"
type input "260"
type input "2"
type input "5"
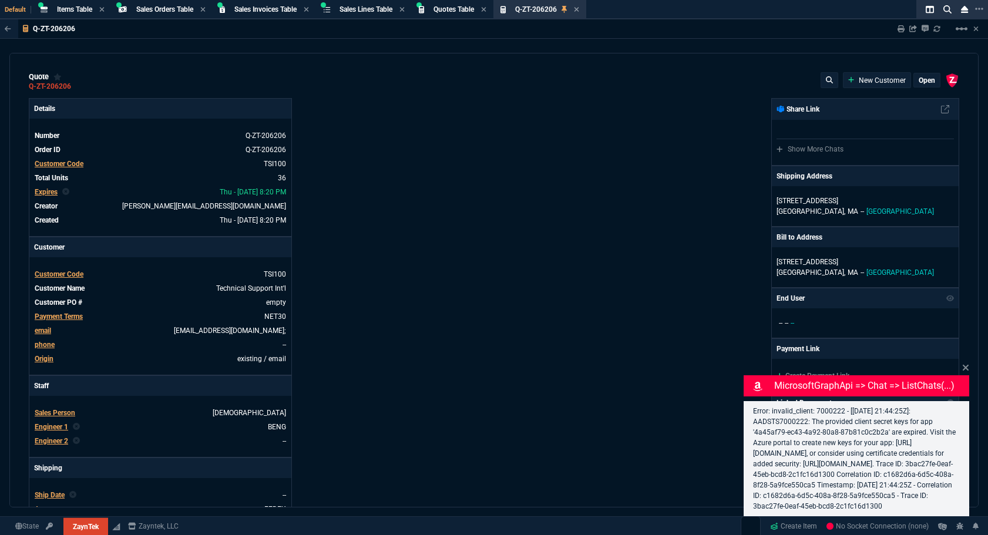
type input "91"
type input "100"
type input "0"
type input "29"
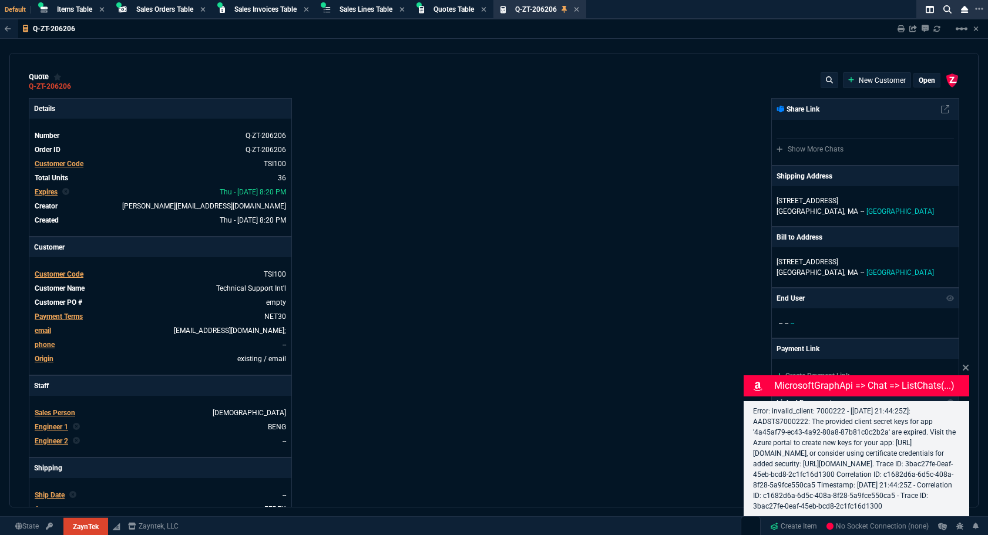
type input "200"
type input "18"
type input "35"
type input "22"
type input "130"
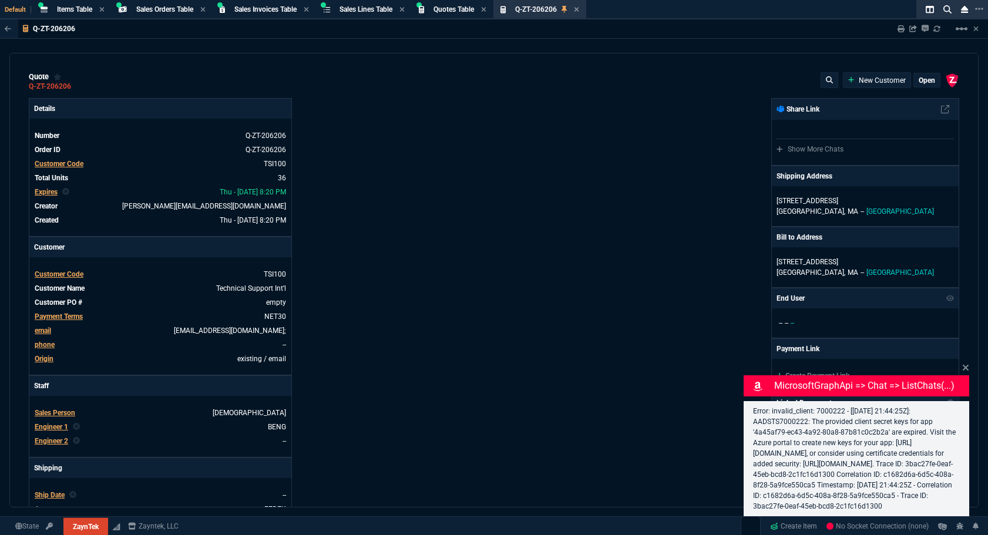
type input "70"
type input "157"
type input "0"
type input "4"
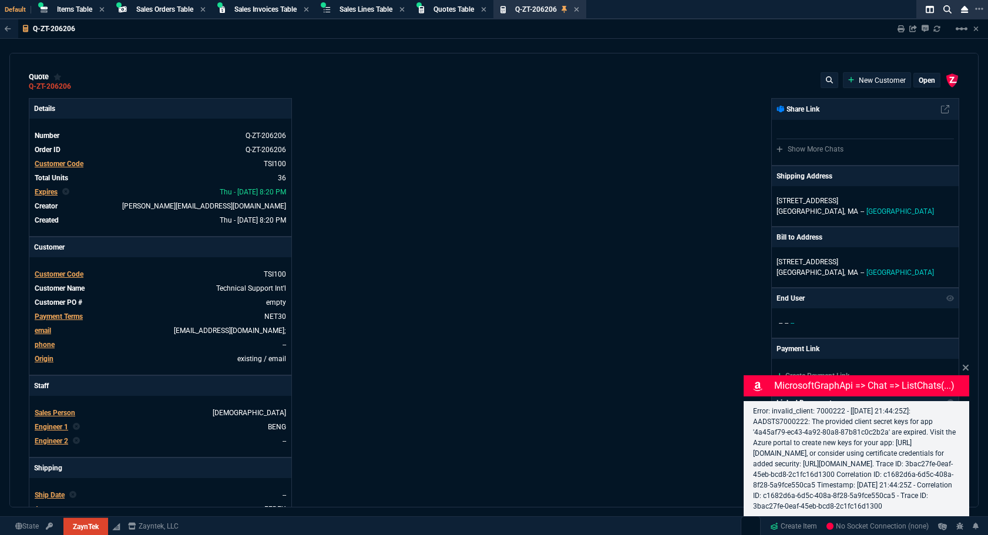
type input "3"
type input "68"
type input "85"
type input "80"
type input "4"
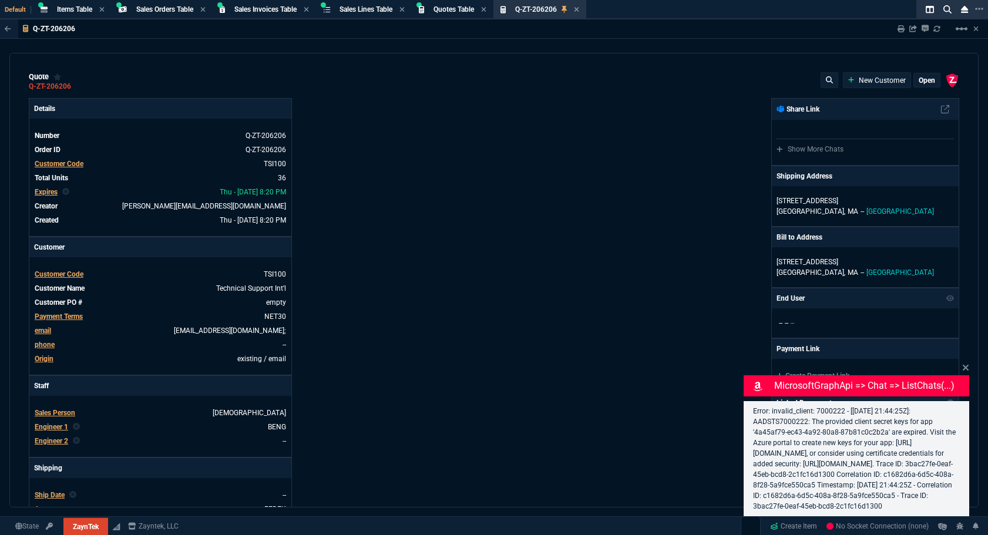
type input "23"
type input "15"
type input "87"
type input "65"
type input "43"
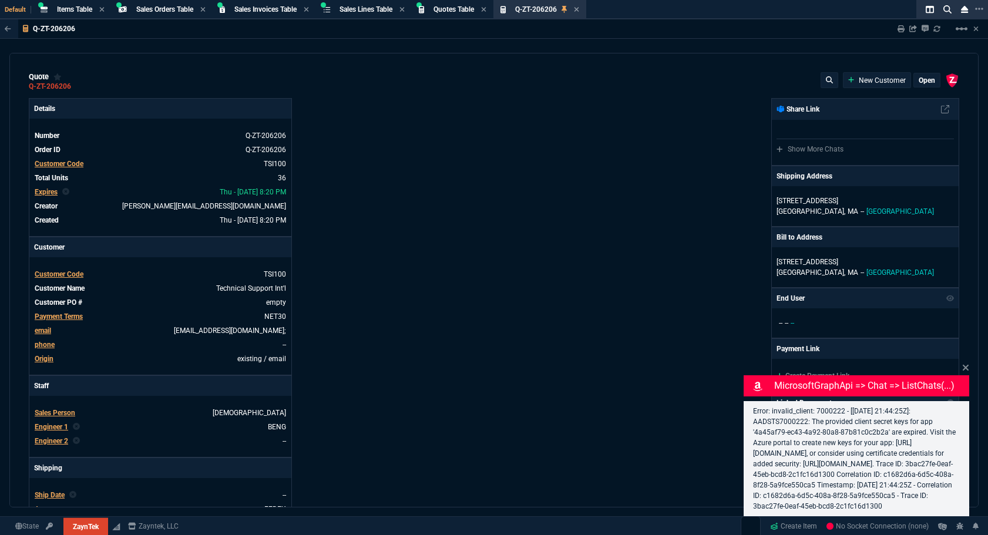
type input "75"
type input "0"
type input "12"
type input "413"
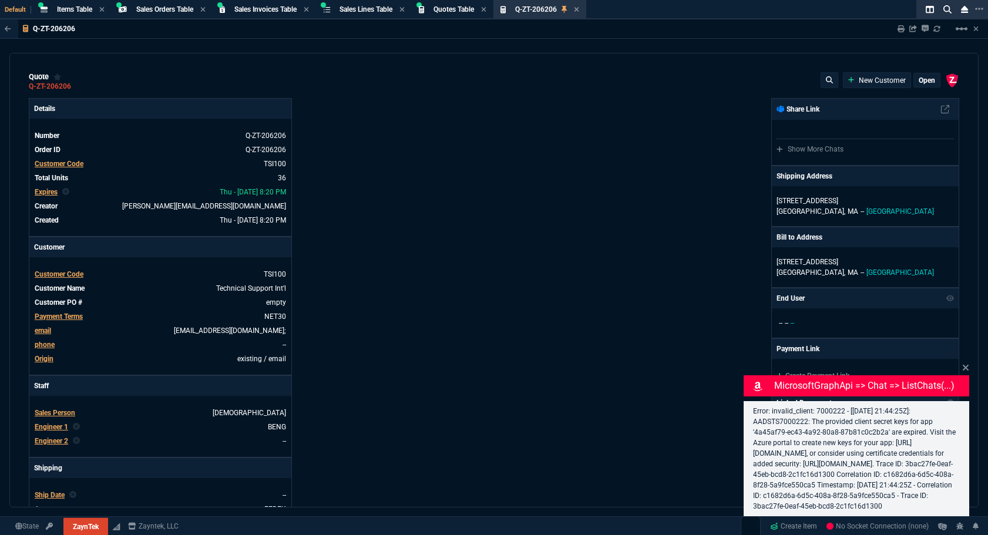
select select "4: SHAD"
type input "59"
type input "29"
type input "80"
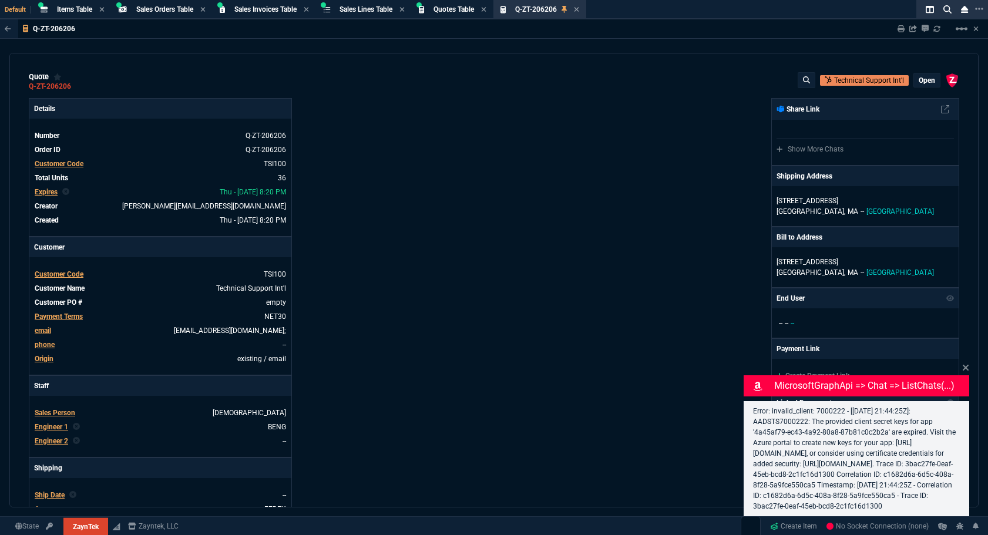
type input "53"
type input "46"
type input "47"
type input "73"
type input "74"
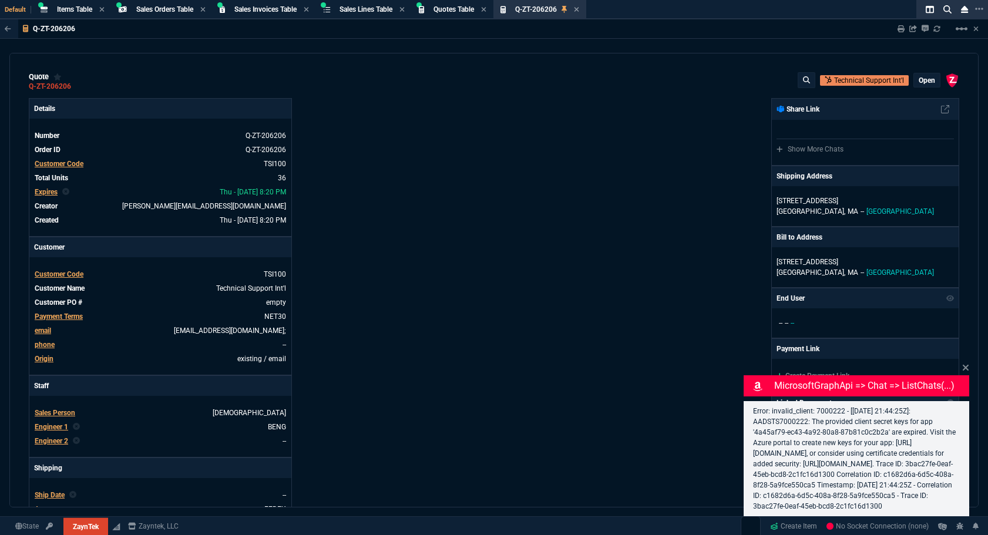
type input "78"
type input "54"
type input "50"
type input "43"
type input "76"
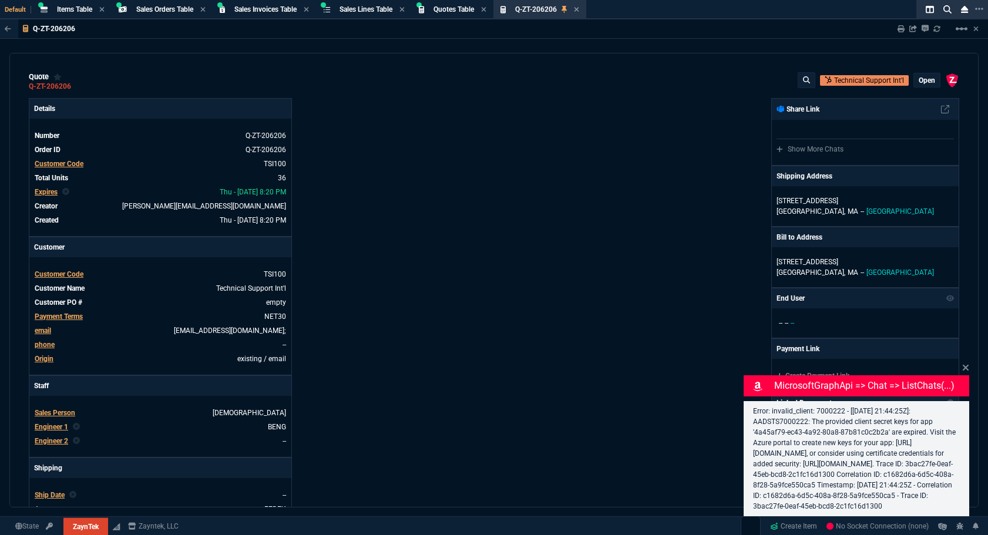
type input "55"
type input "26"
type input "54"
type input "56"
type input "51"
